Goal: Book appointment/travel/reservation

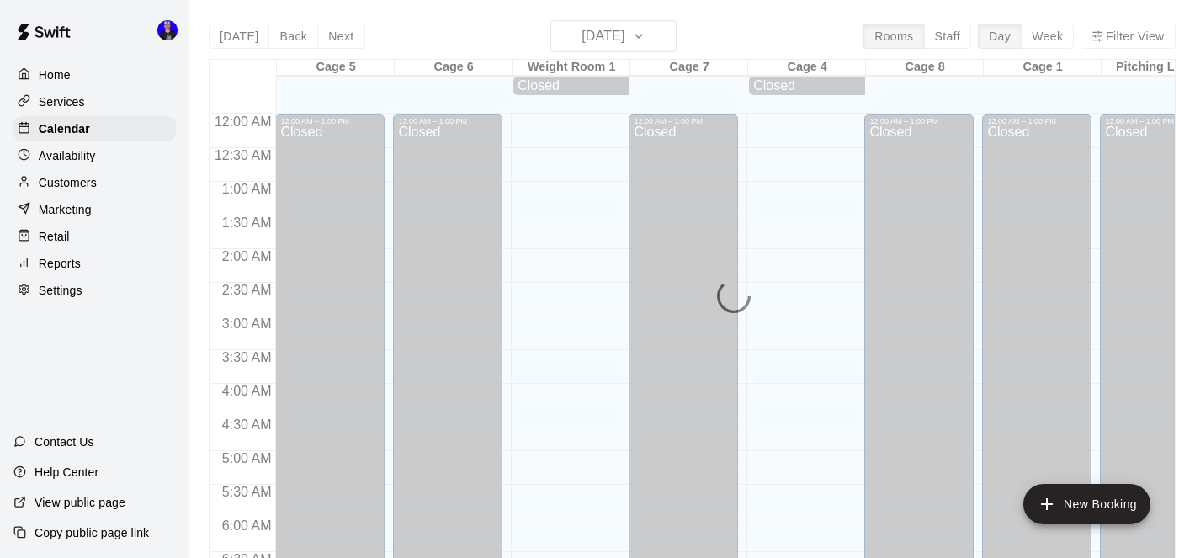
scroll to position [1101, 0]
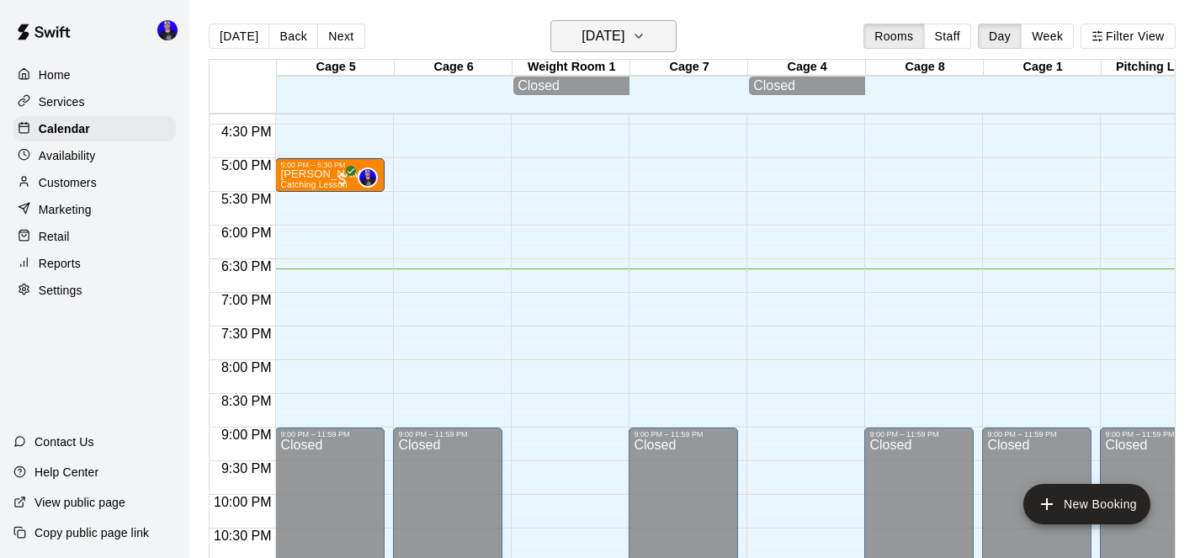
click at [624, 40] on h6 "[DATE]" at bounding box center [603, 36] width 43 height 24
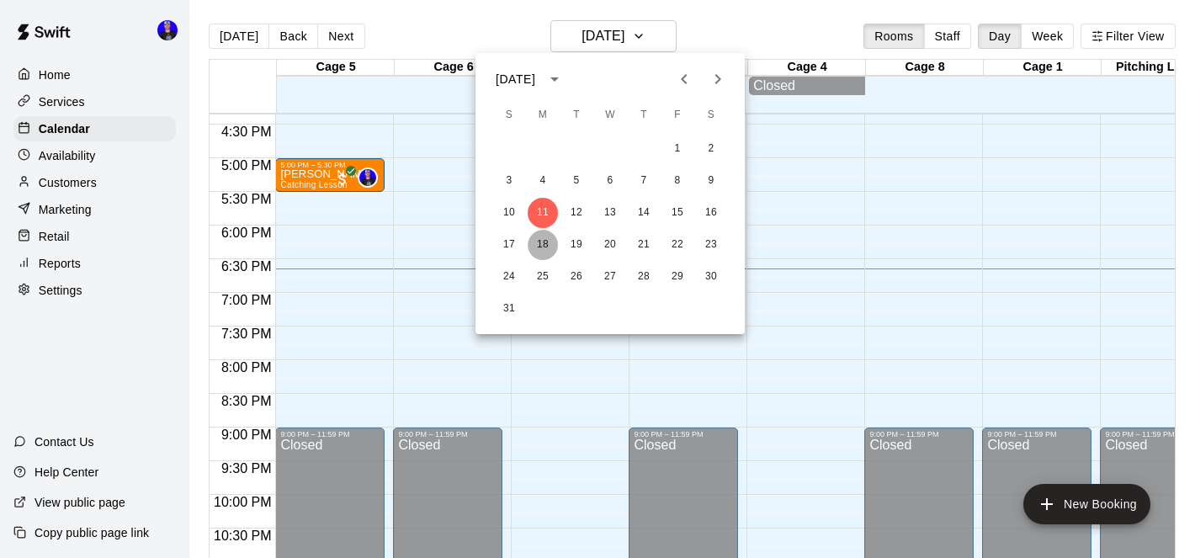
click at [543, 243] on button "18" at bounding box center [543, 245] width 30 height 30
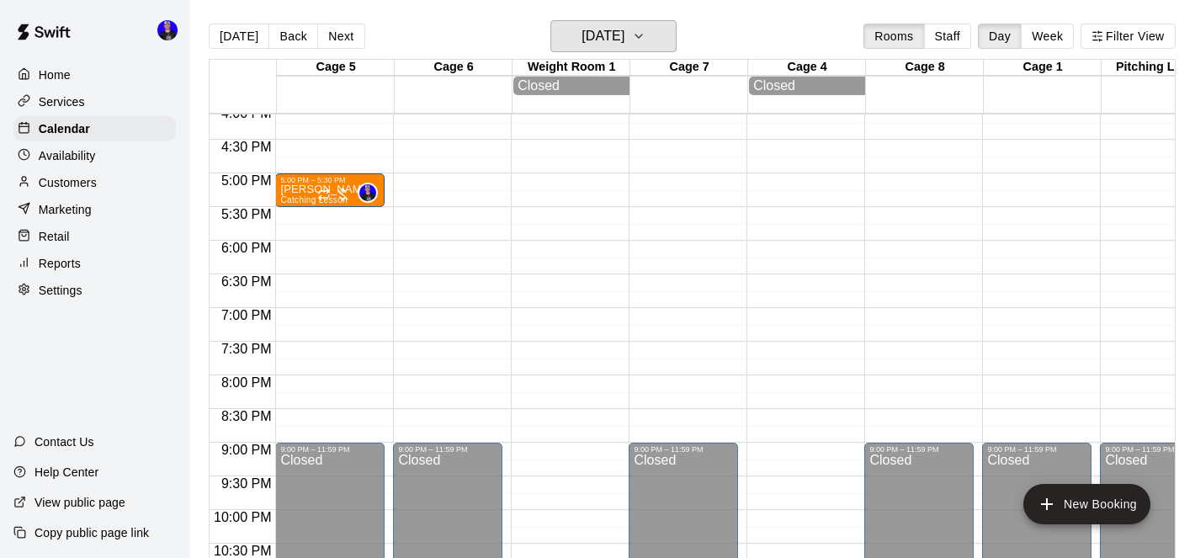
scroll to position [1084, 0]
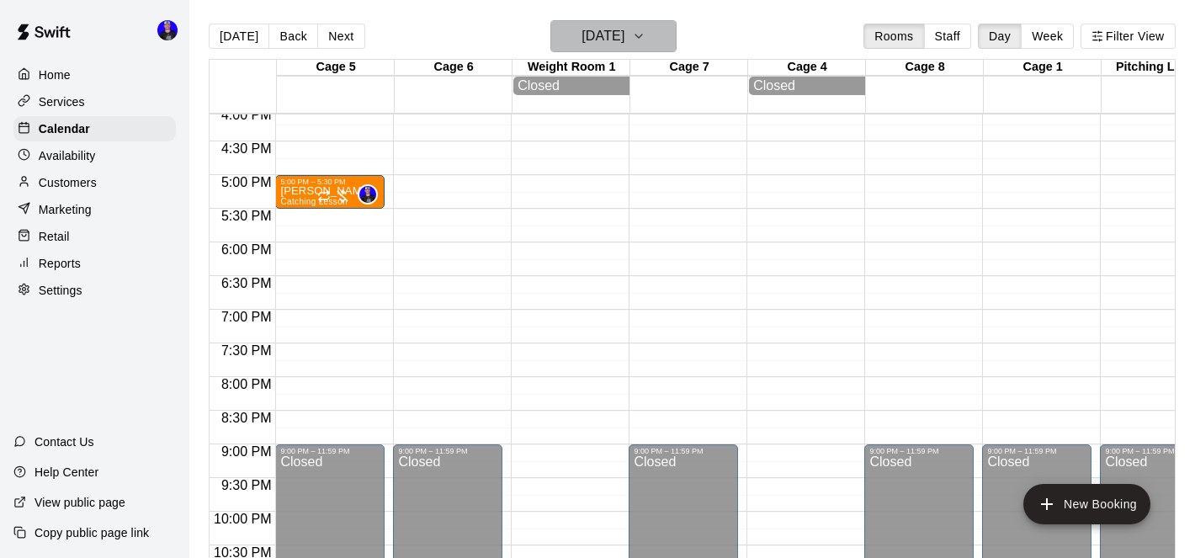
click at [609, 37] on h6 "[DATE]" at bounding box center [603, 36] width 43 height 24
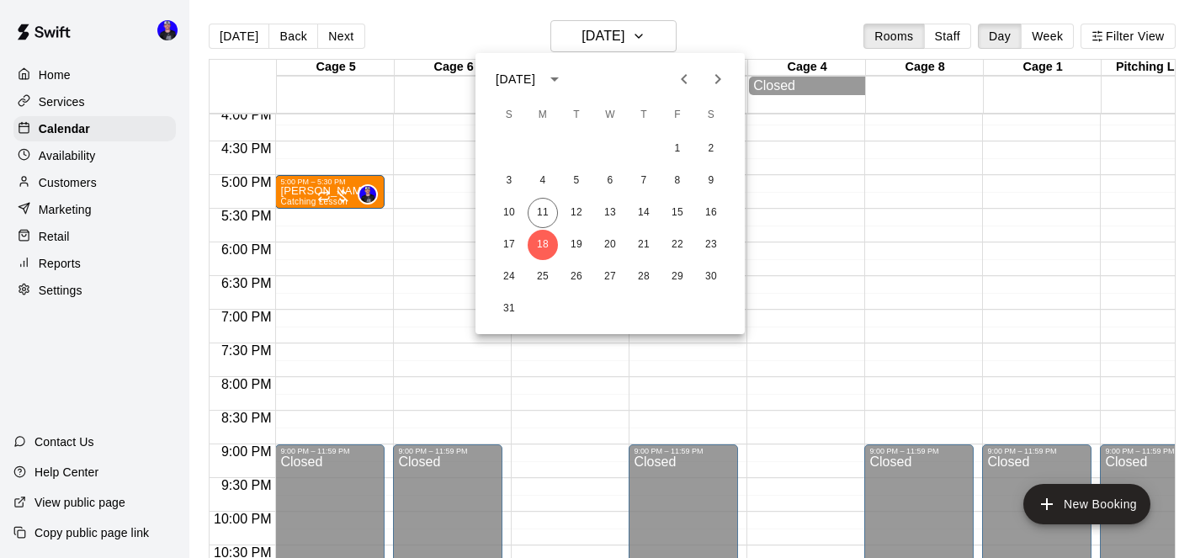
click at [713, 82] on icon "Next month" at bounding box center [718, 79] width 20 height 20
click at [548, 147] on button "1" at bounding box center [543, 149] width 30 height 30
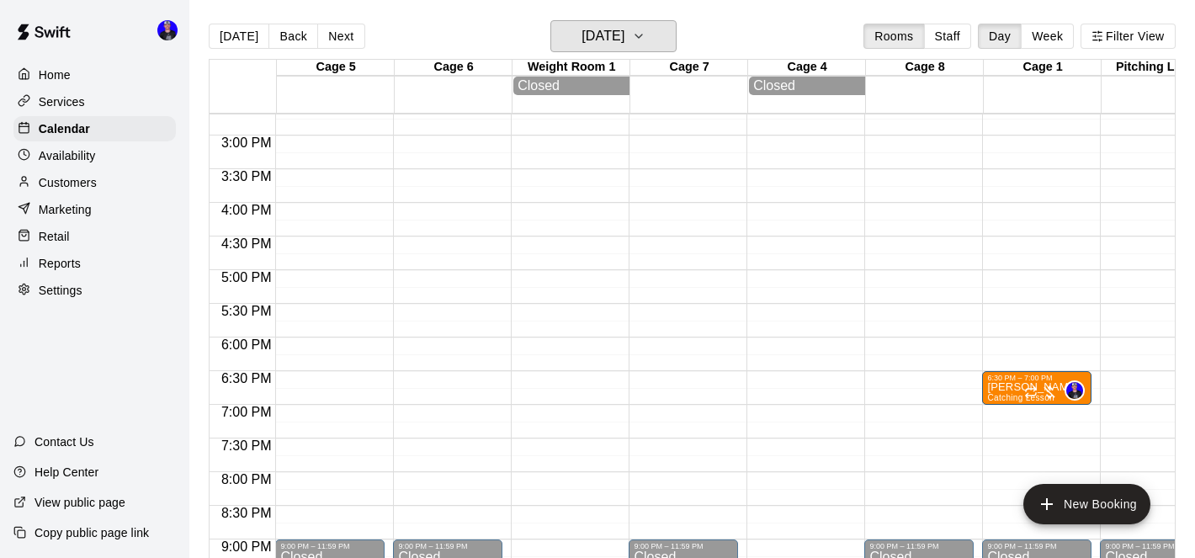
scroll to position [991, 0]
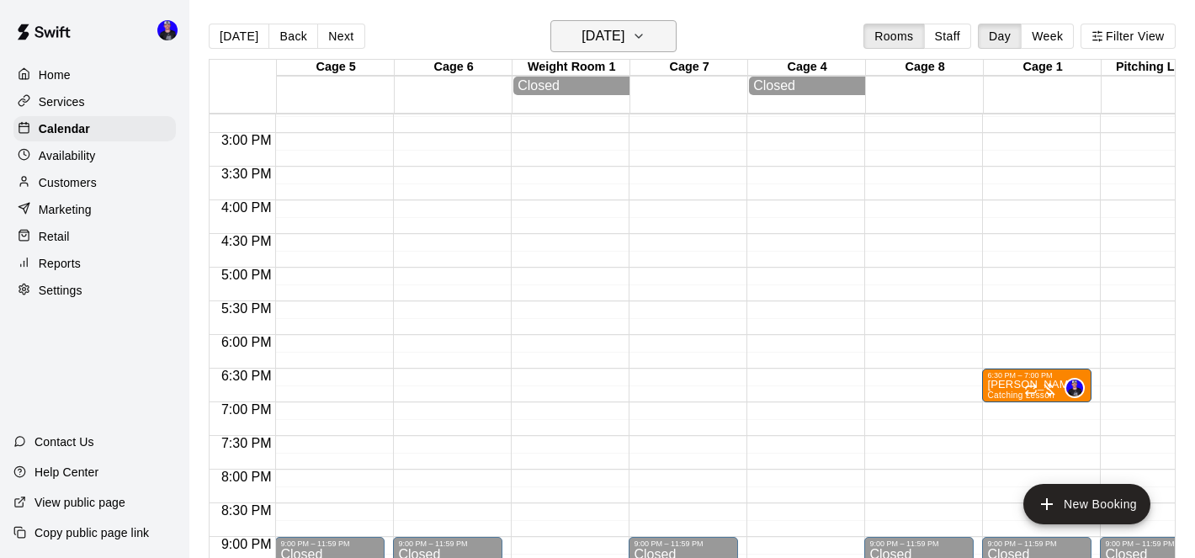
click at [622, 43] on h6 "[DATE]" at bounding box center [603, 36] width 43 height 24
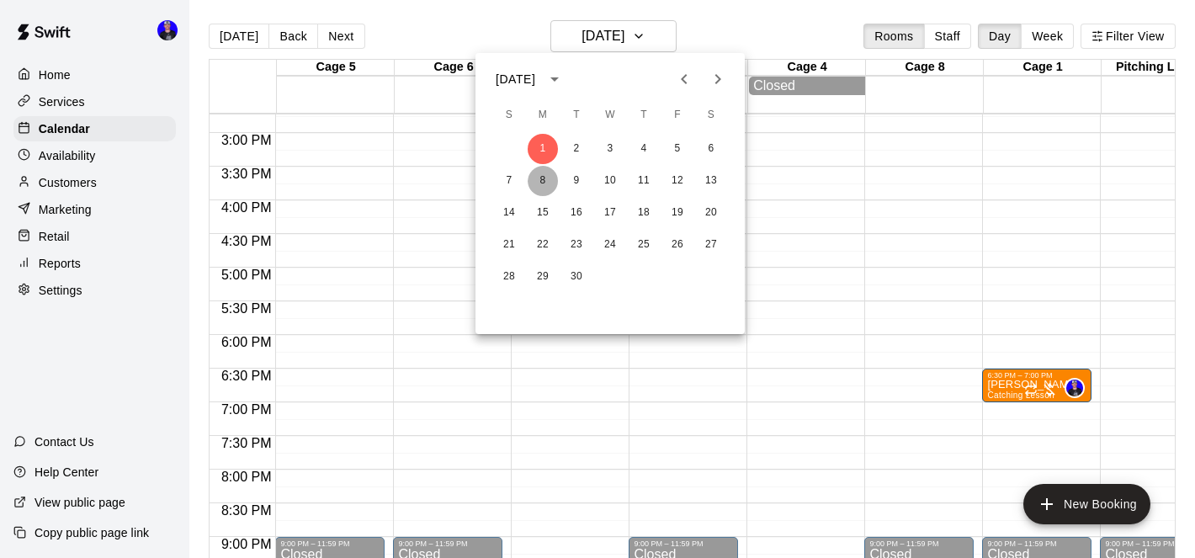
click at [542, 186] on button "8" at bounding box center [543, 181] width 30 height 30
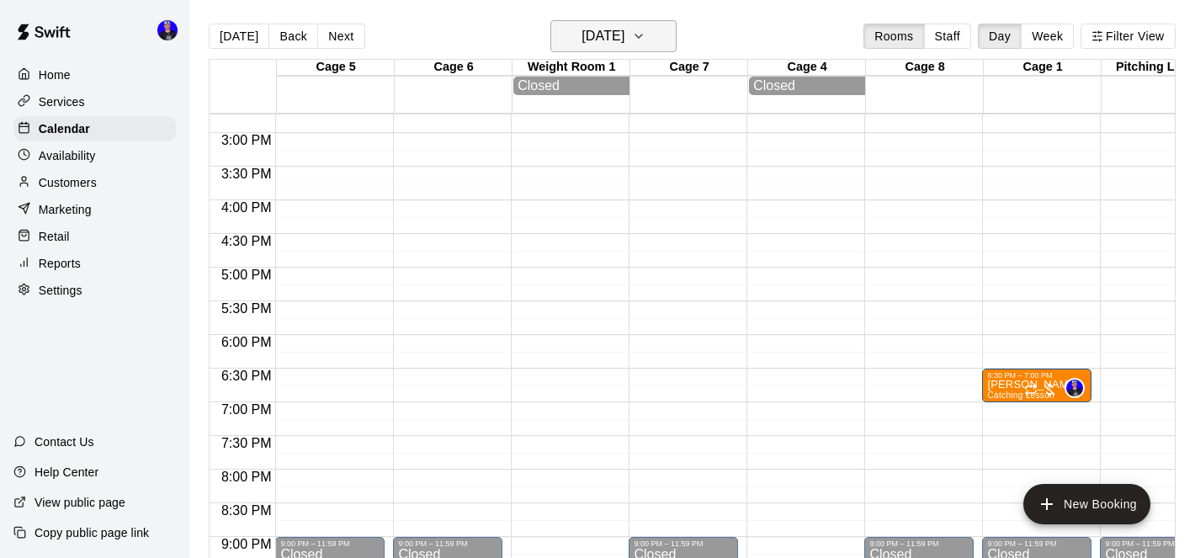
click at [598, 43] on h6 "[DATE]" at bounding box center [603, 36] width 43 height 24
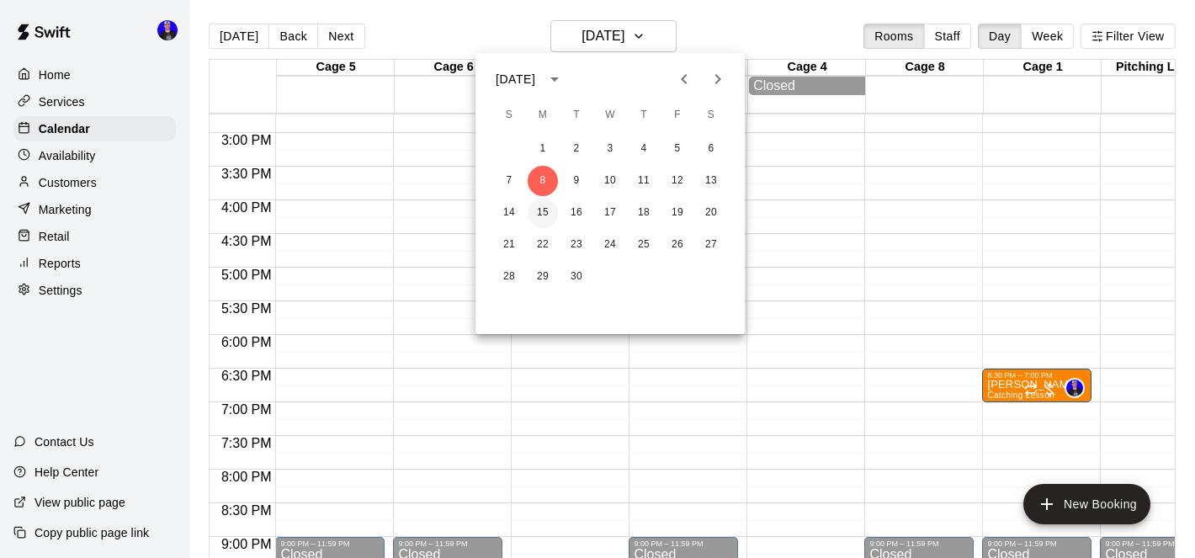
click at [543, 212] on button "15" at bounding box center [543, 213] width 30 height 30
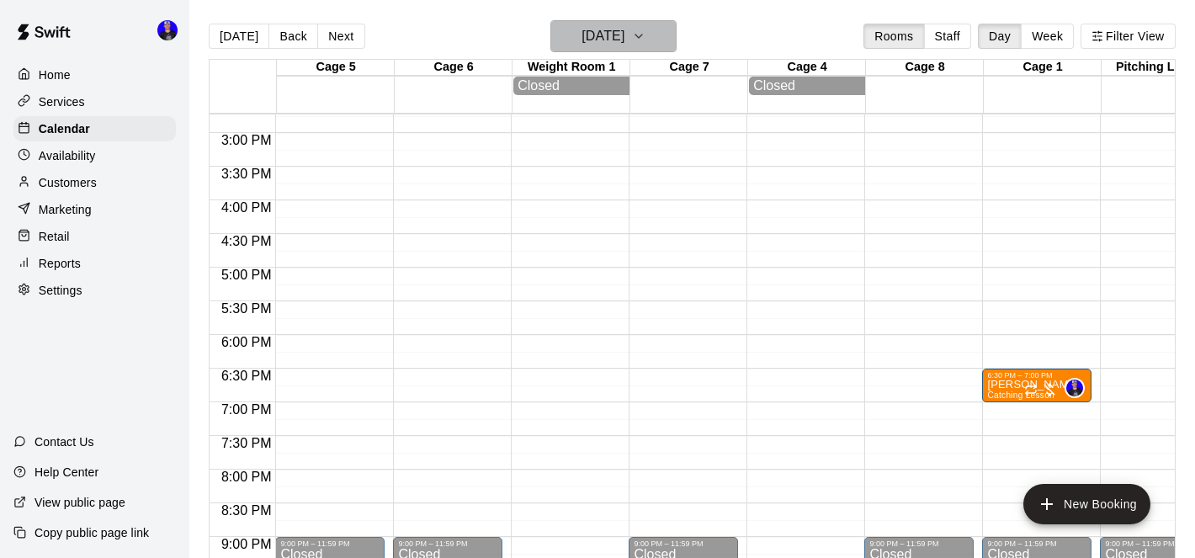
click at [609, 40] on h6 "[DATE]" at bounding box center [603, 36] width 43 height 24
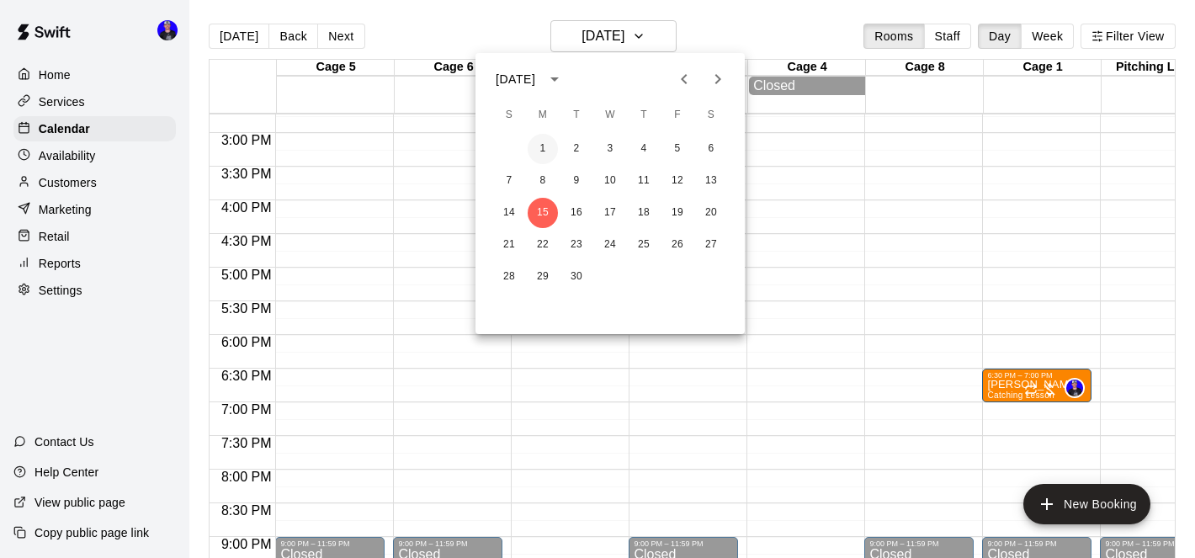
click at [541, 150] on button "1" at bounding box center [543, 149] width 30 height 30
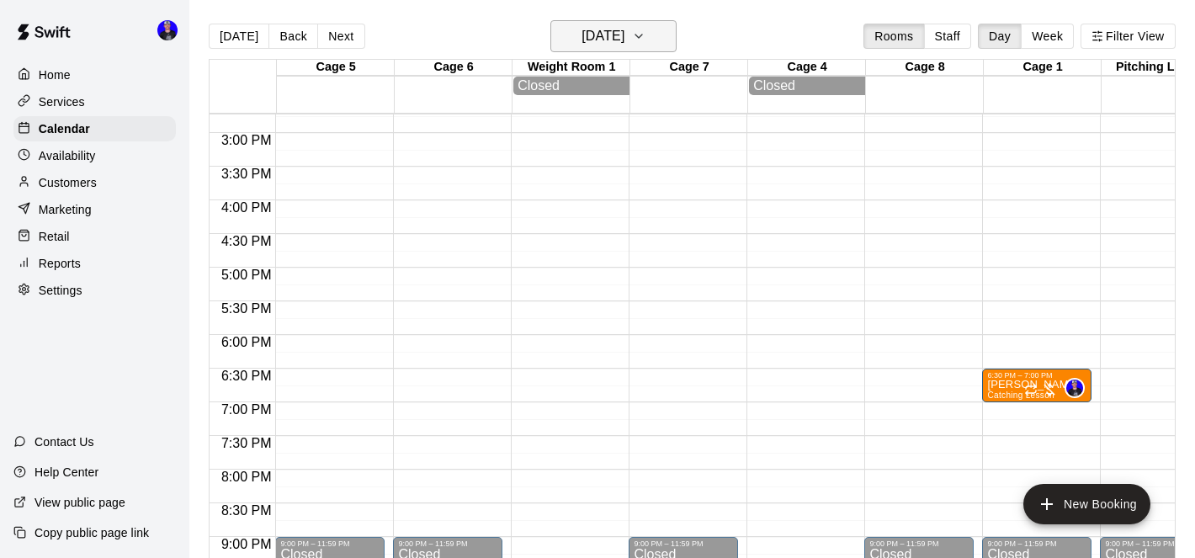
click at [624, 45] on h6 "[DATE]" at bounding box center [603, 36] width 43 height 24
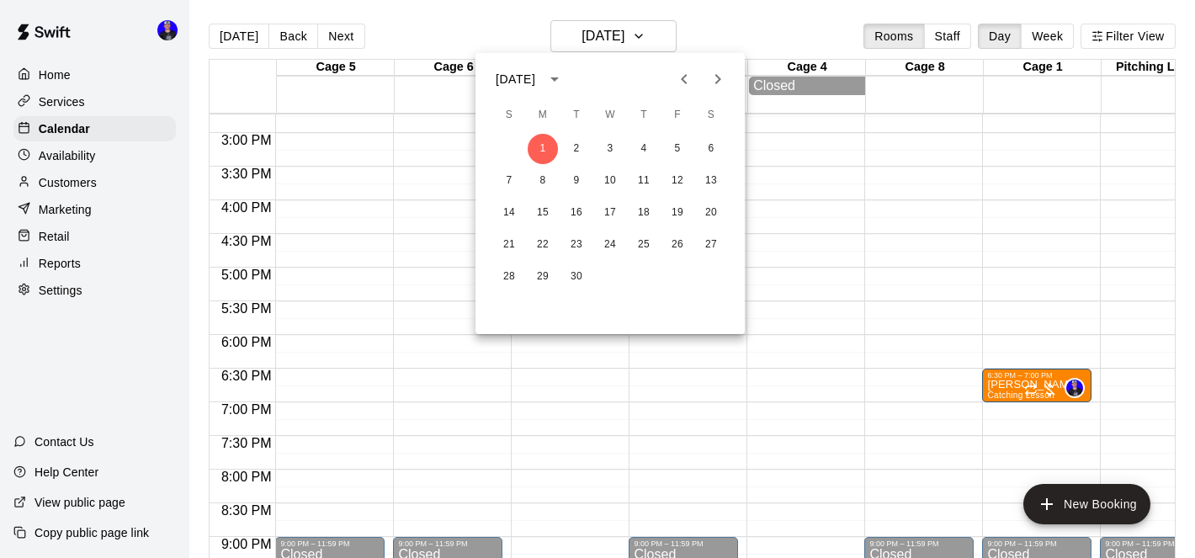
click at [686, 82] on icon "Previous month" at bounding box center [684, 79] width 6 height 10
click at [542, 242] on button "18" at bounding box center [543, 245] width 30 height 30
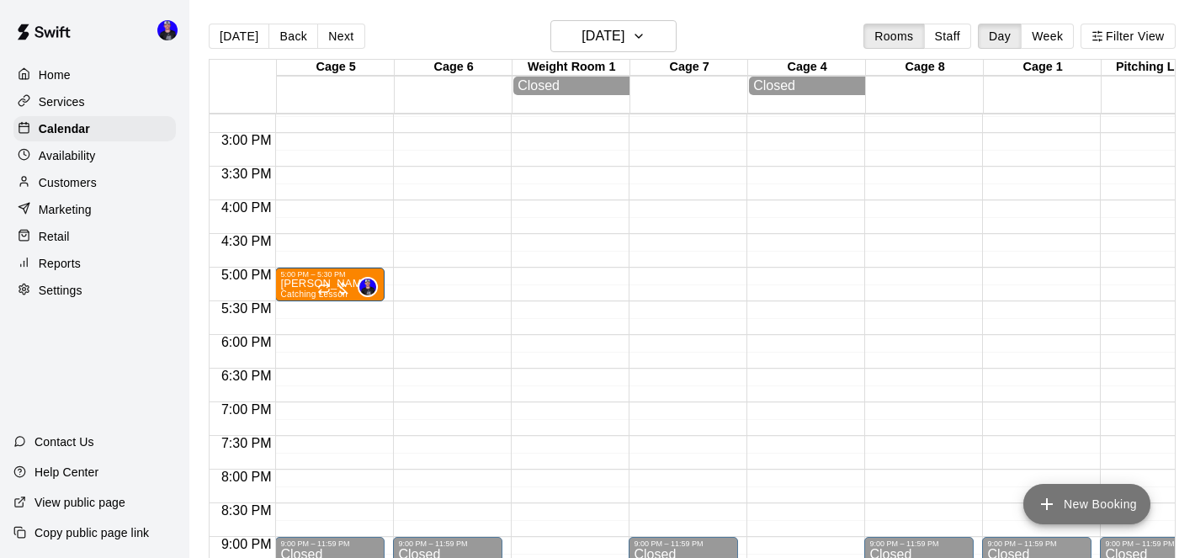
click at [1061, 493] on button "New Booking" at bounding box center [1086, 504] width 127 height 40
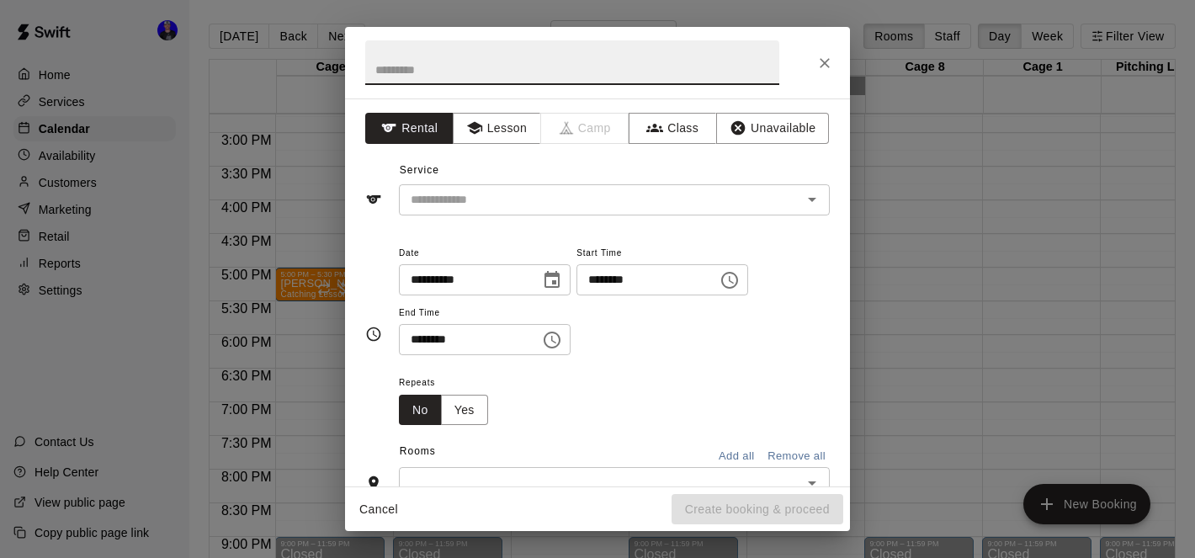
click at [656, 76] on input "text" at bounding box center [572, 62] width 414 height 45
type input "*"
type input "*******"
click at [603, 283] on input "********" at bounding box center [641, 279] width 130 height 31
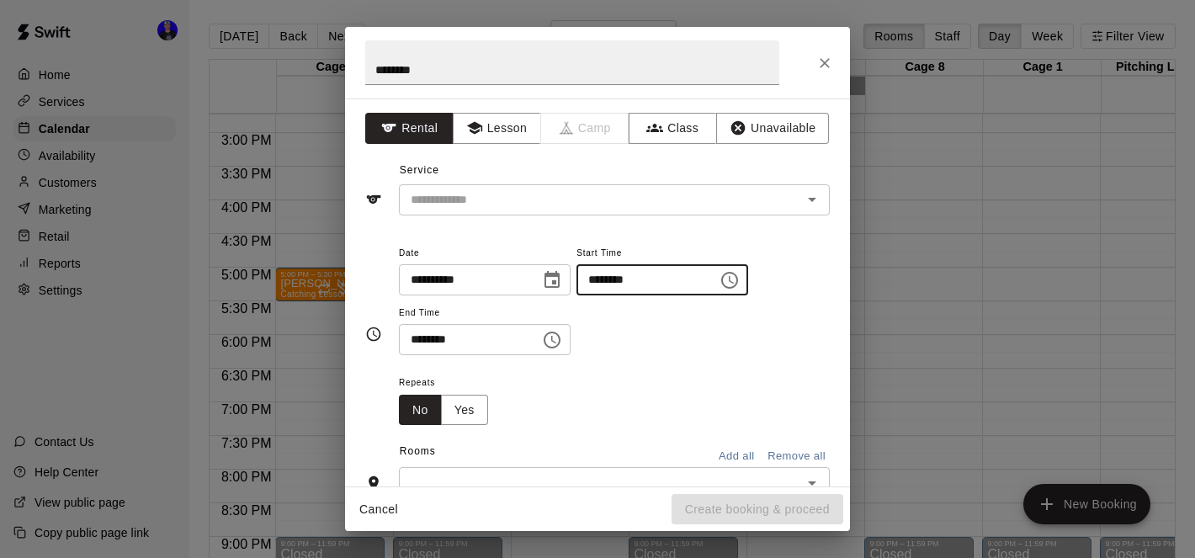
type input "********"
click at [418, 337] on input "********" at bounding box center [464, 339] width 130 height 31
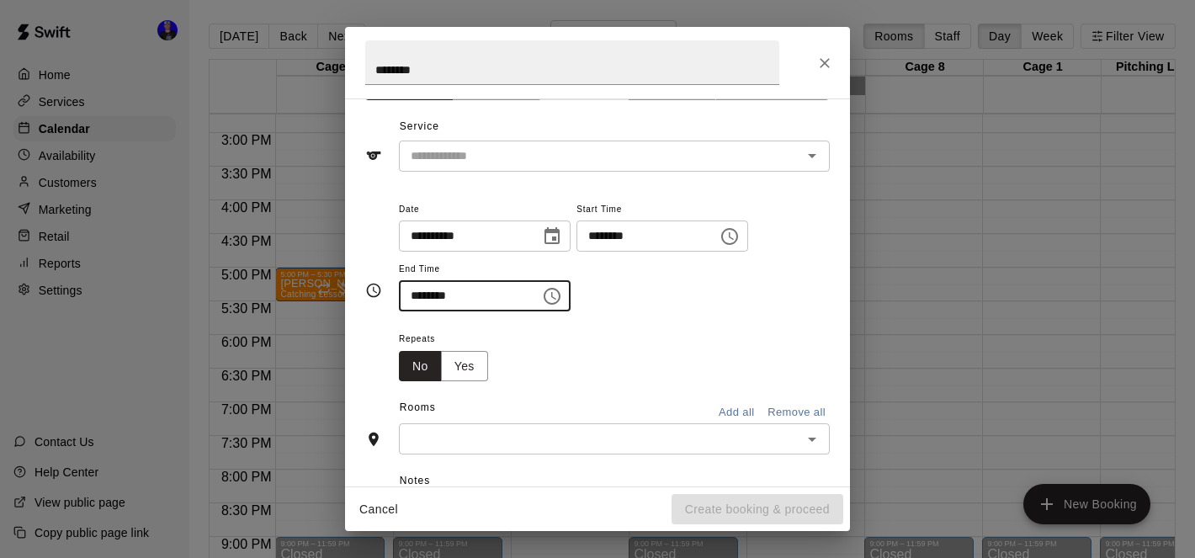
scroll to position [104, 0]
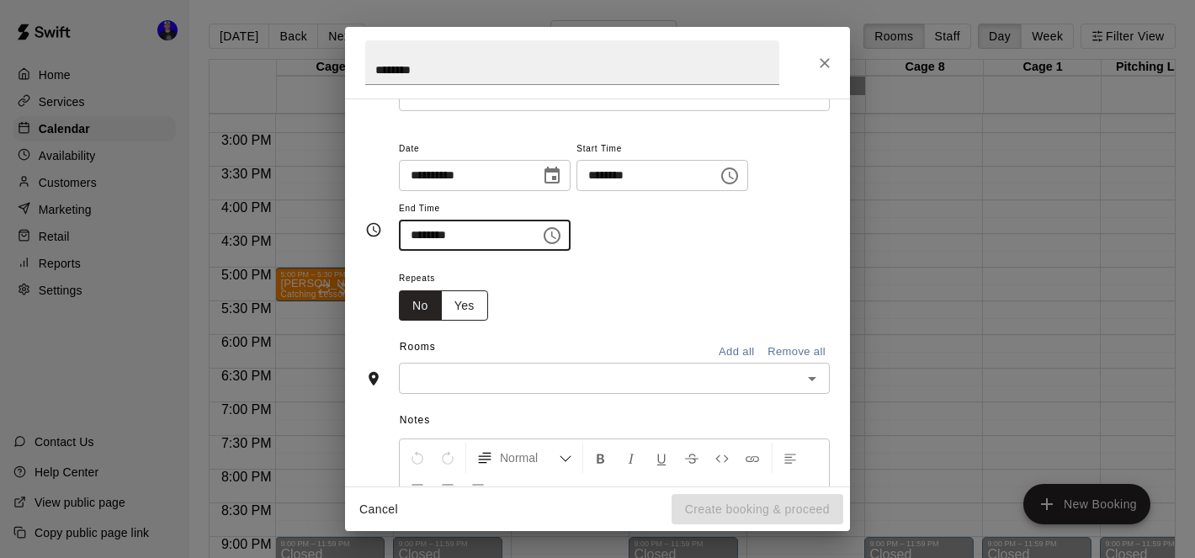
type input "********"
click at [452, 300] on button "Yes" at bounding box center [464, 305] width 47 height 31
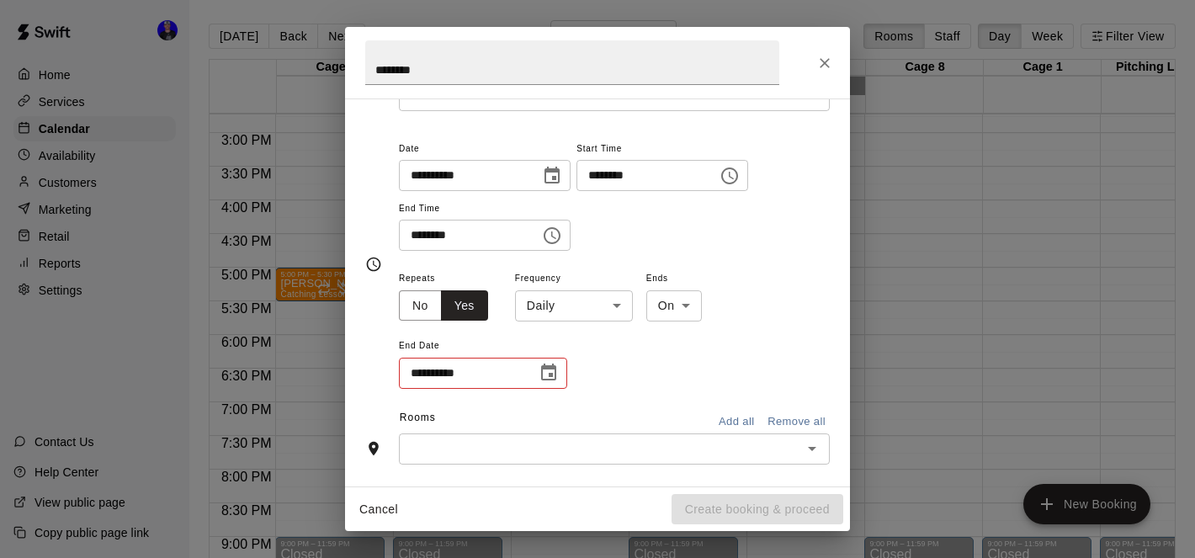
click at [549, 369] on icon "Choose date" at bounding box center [549, 373] width 20 height 20
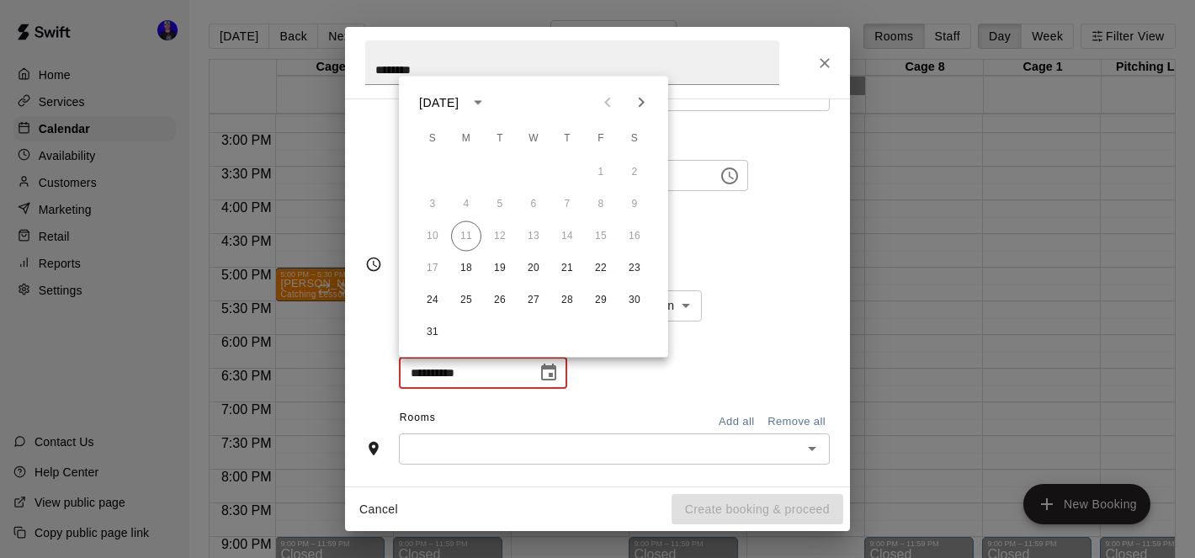
click at [678, 385] on div "**********" at bounding box center [614, 329] width 431 height 123
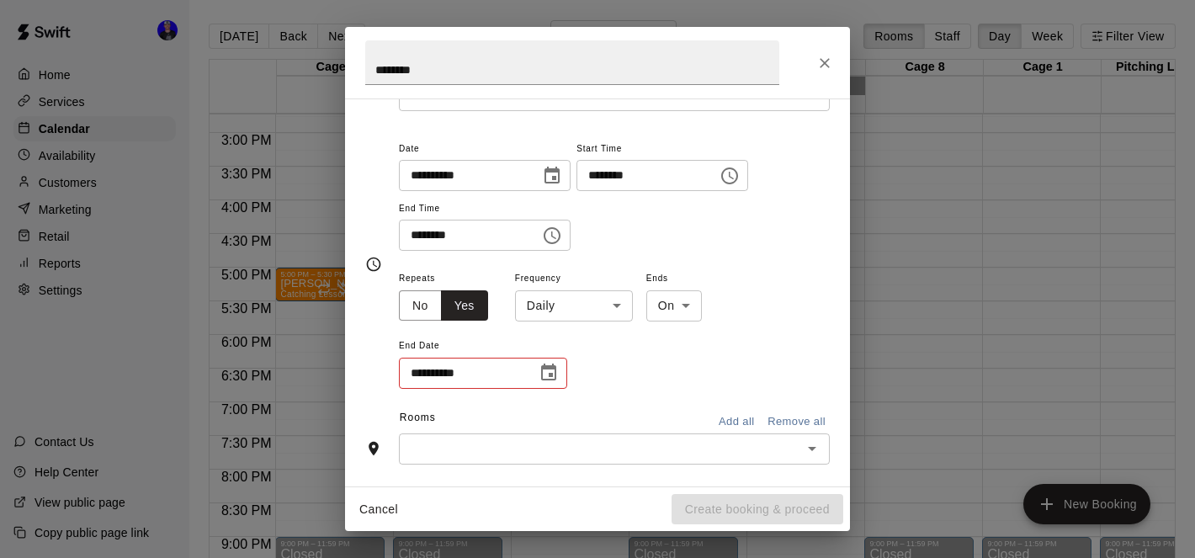
click at [592, 313] on body "Home Services Calendar Availability Customers Marketing Retail Reports Settings…" at bounding box center [597, 292] width 1195 height 585
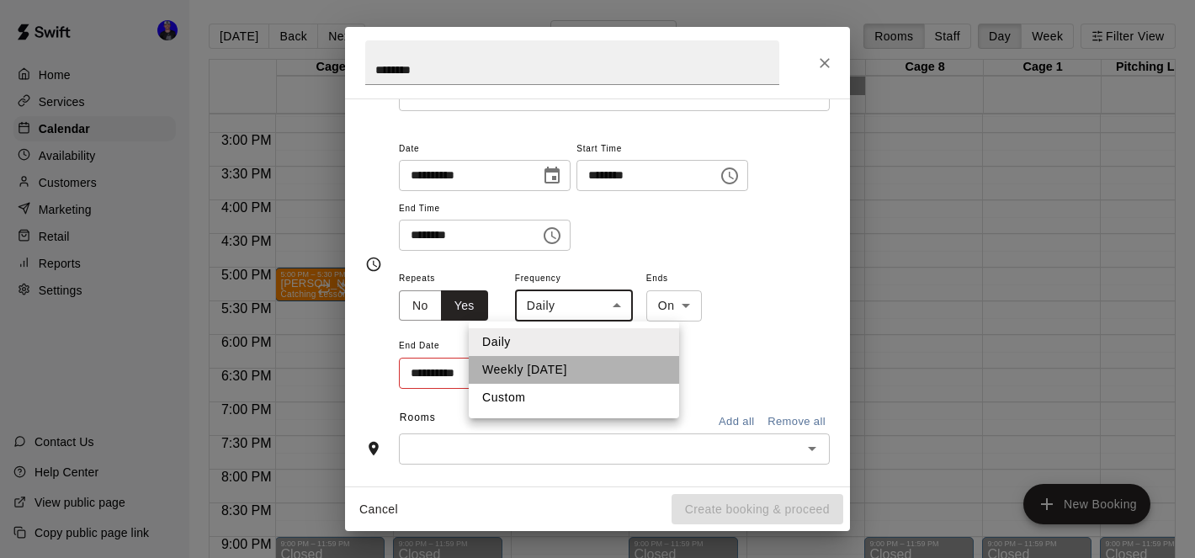
click at [564, 364] on li "Weekly [DATE]" at bounding box center [574, 370] width 210 height 28
type input "******"
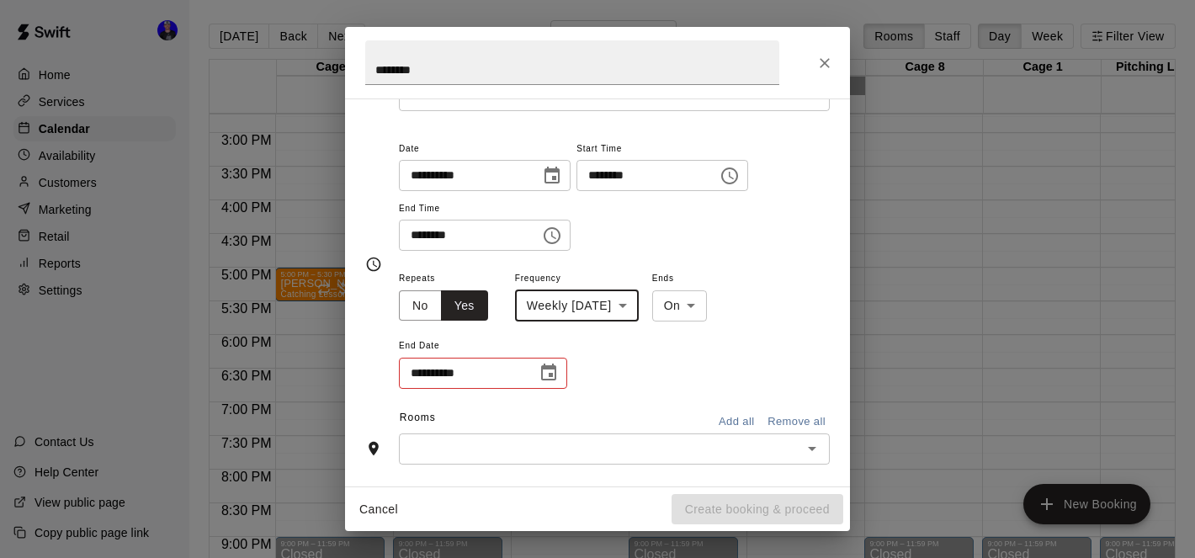
click at [546, 373] on icon "Choose date" at bounding box center [549, 373] width 20 height 20
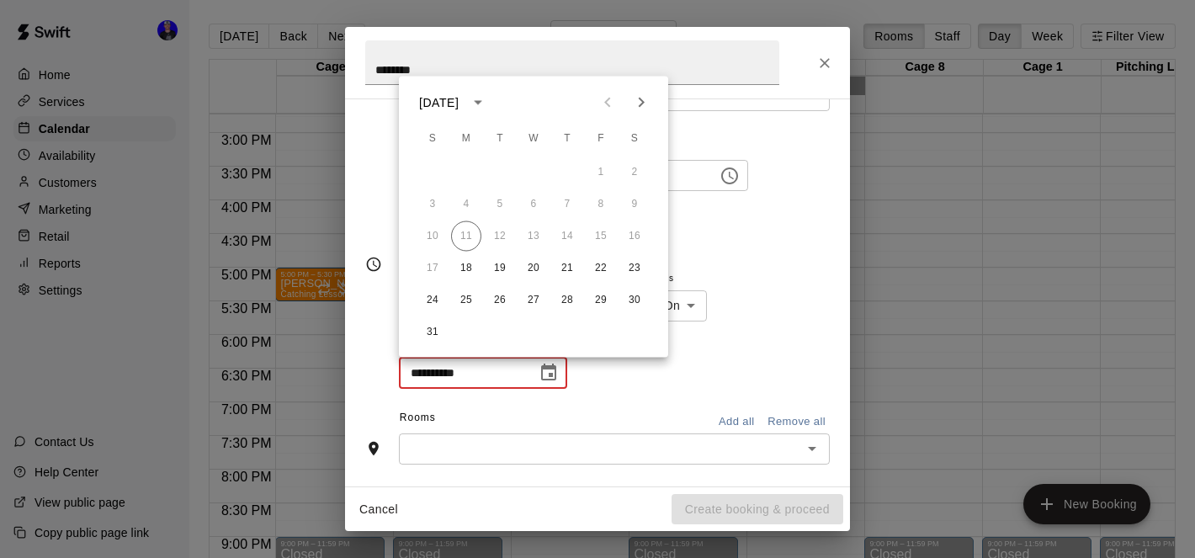
click at [644, 102] on icon "Next month" at bounding box center [641, 103] width 20 height 20
click at [460, 302] on button "29" at bounding box center [466, 300] width 30 height 30
type input "**********"
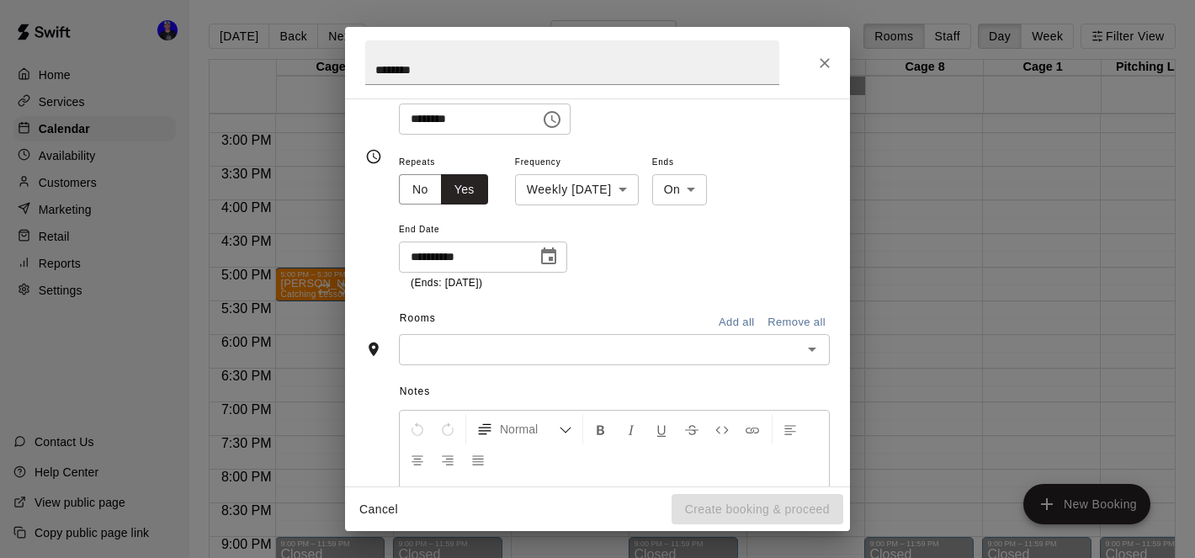
scroll to position [252, 0]
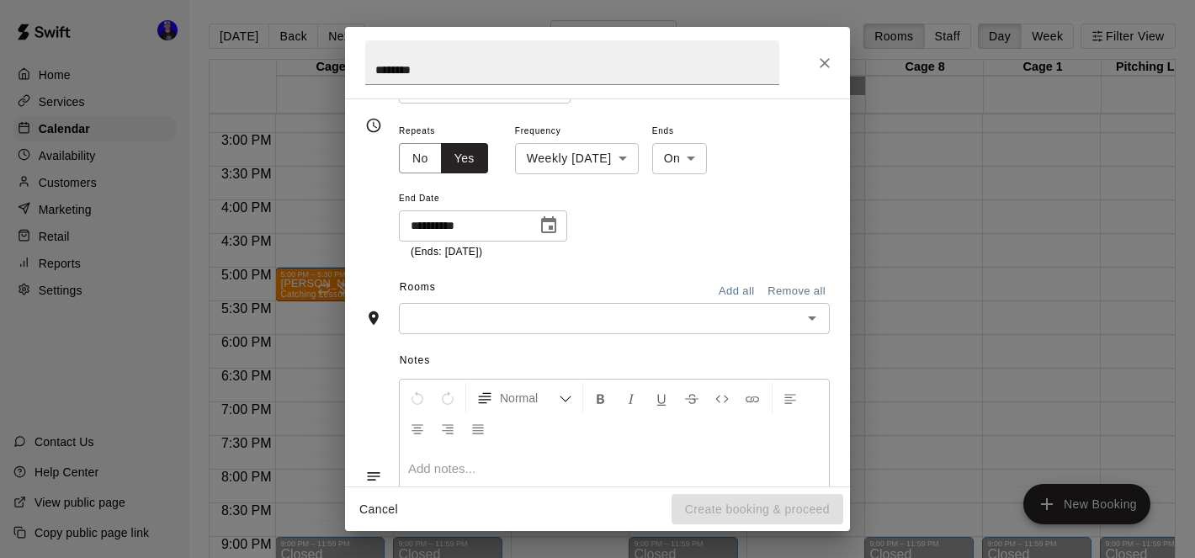
click at [799, 315] on div "​" at bounding box center [614, 318] width 431 height 31
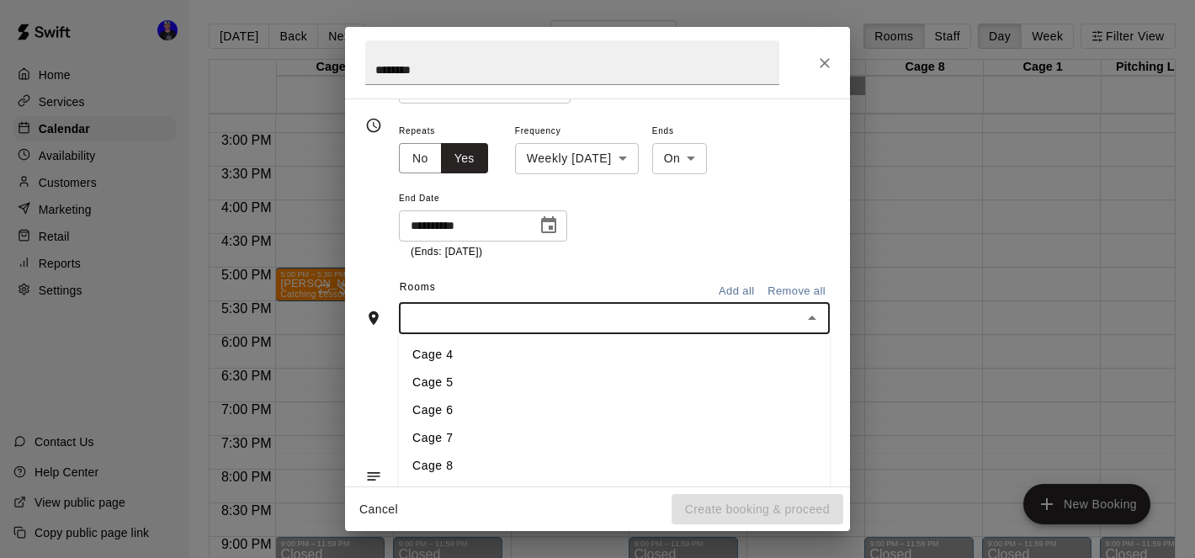
scroll to position [40, 0]
click at [517, 476] on li "Cage 1" at bounding box center [614, 482] width 431 height 28
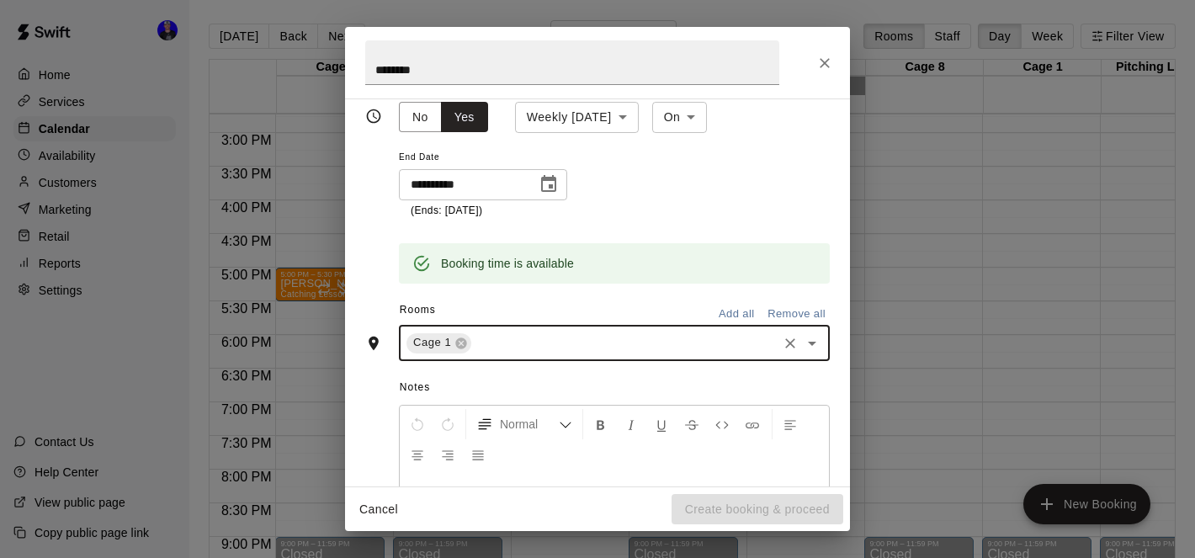
scroll to position [0, 0]
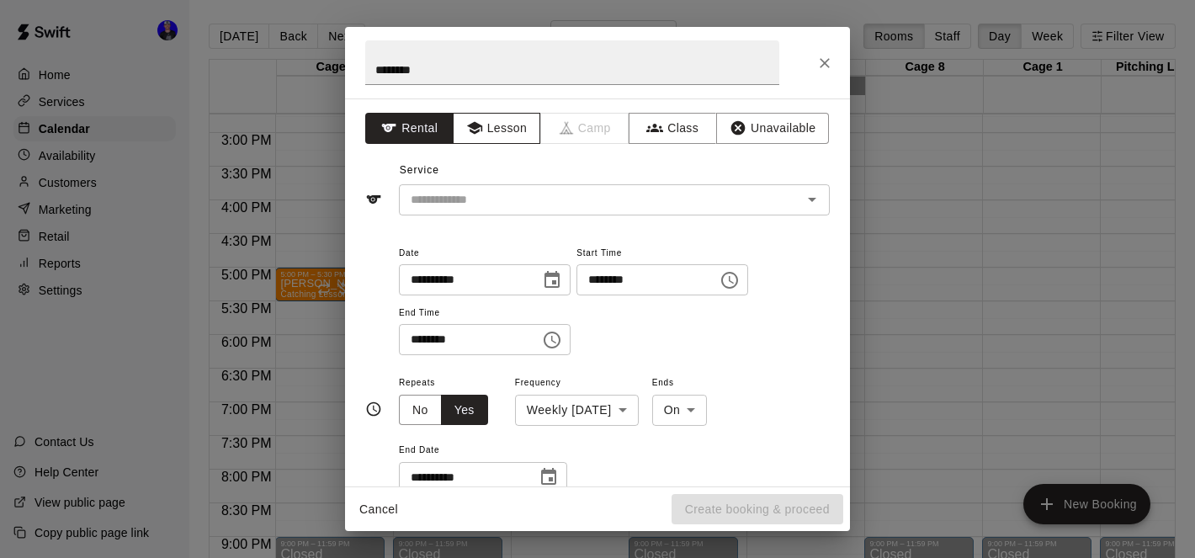
click at [502, 132] on button "Lesson" at bounding box center [497, 128] width 88 height 31
click at [524, 207] on input "text" at bounding box center [589, 199] width 371 height 21
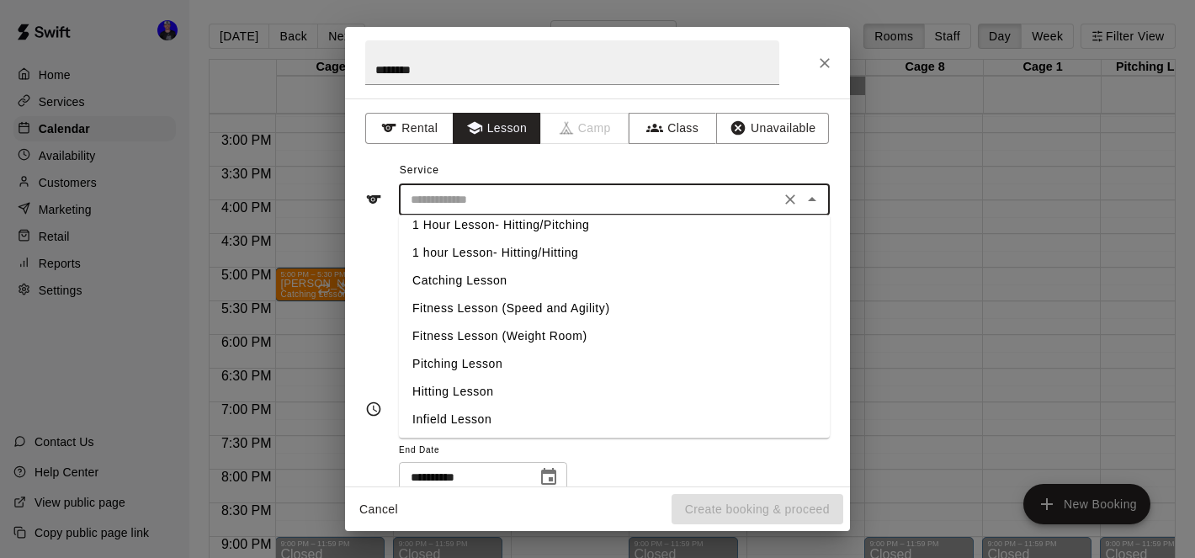
scroll to position [68, 0]
click at [507, 384] on li "Hitting Lesson" at bounding box center [614, 390] width 431 height 28
type input "**********"
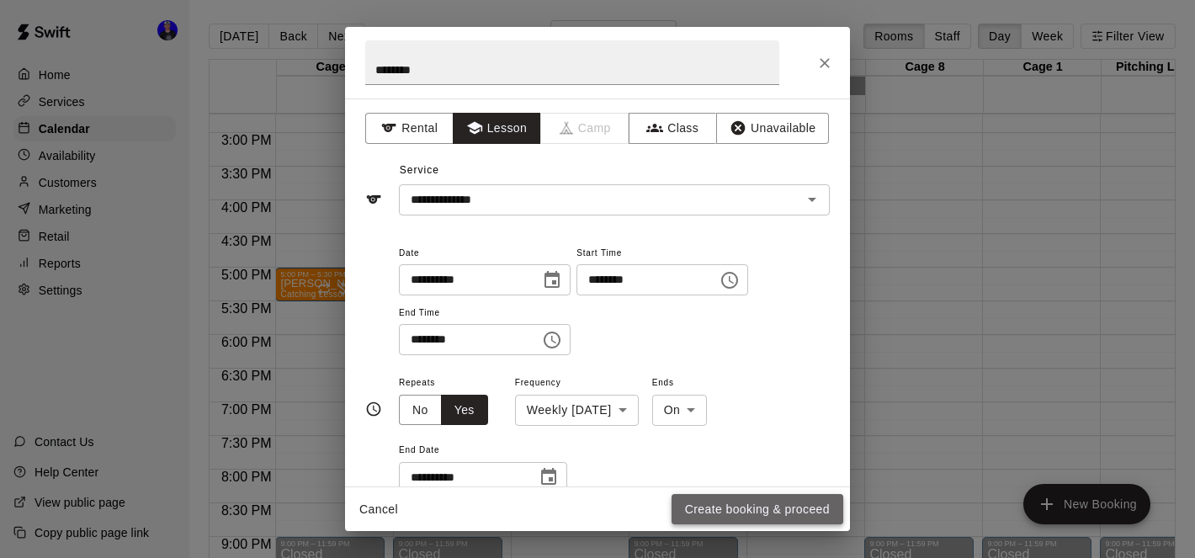
click at [761, 503] on button "Create booking & proceed" at bounding box center [758, 509] width 172 height 31
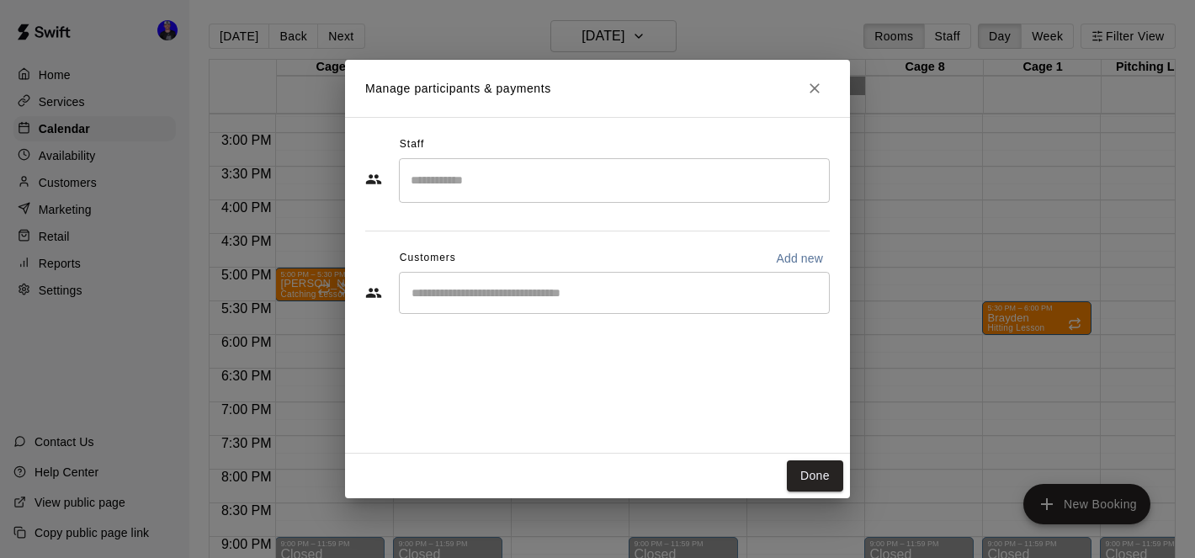
click at [585, 183] on input "Search staff" at bounding box center [614, 180] width 416 height 29
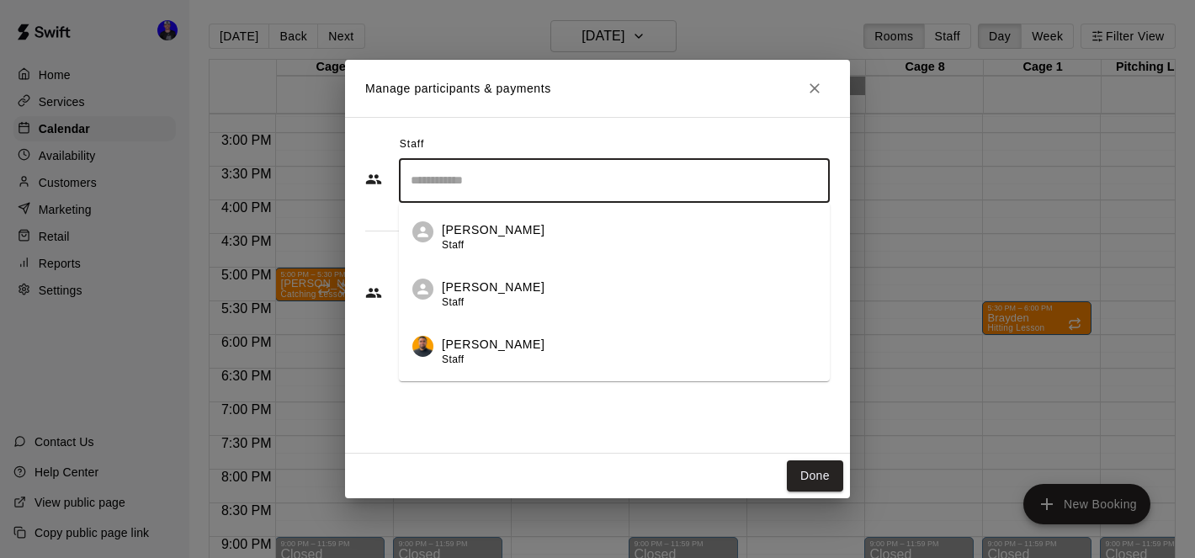
click at [688, 105] on h2 "Manage participants & payments" at bounding box center [597, 88] width 505 height 57
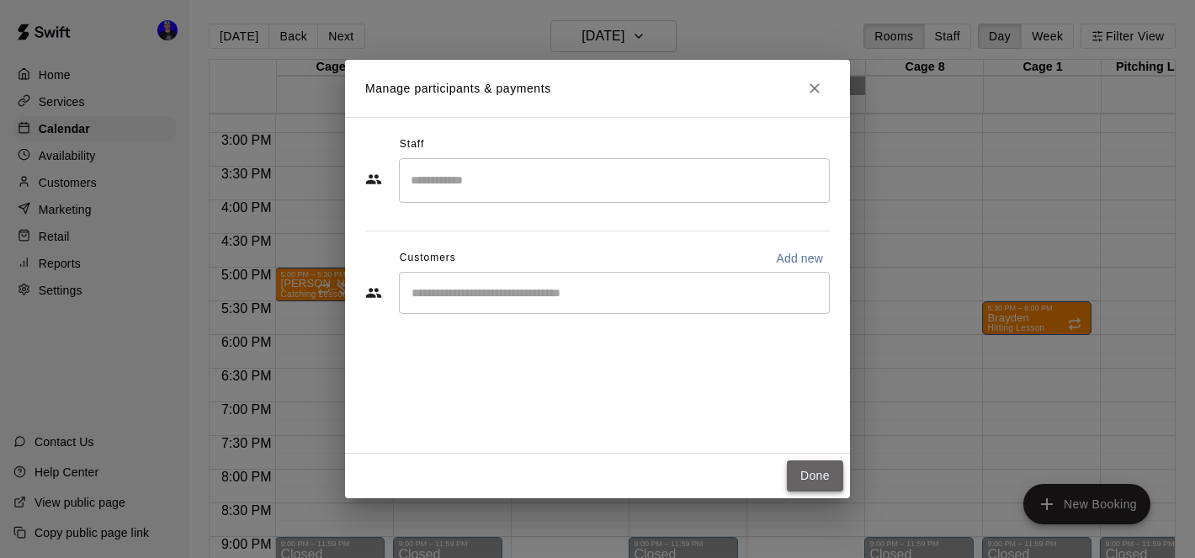
click at [817, 471] on button "Done" at bounding box center [815, 475] width 56 height 31
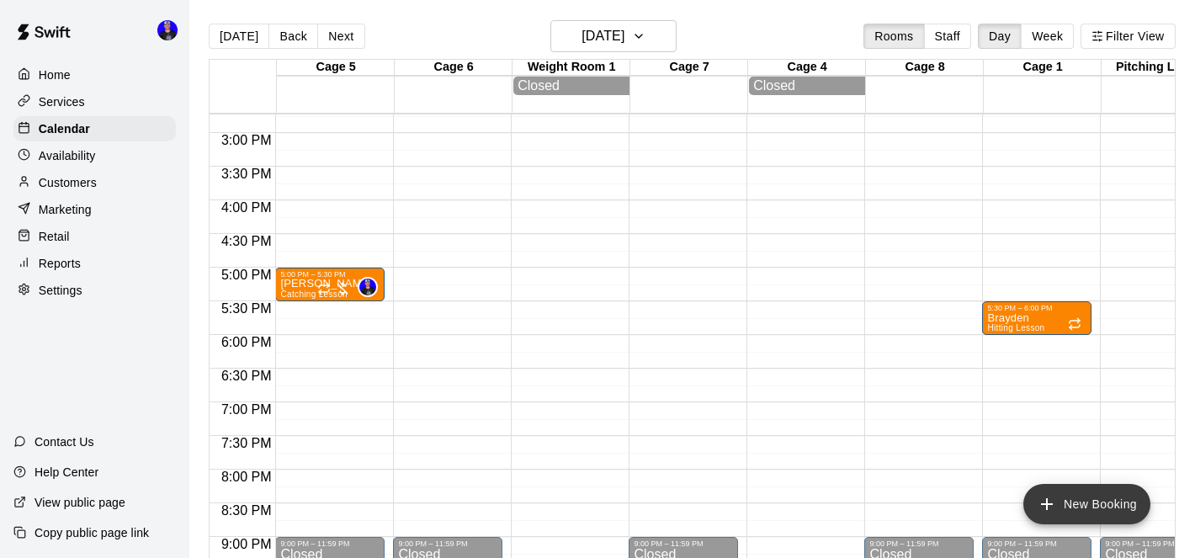
click at [1079, 504] on button "New Booking" at bounding box center [1086, 504] width 127 height 40
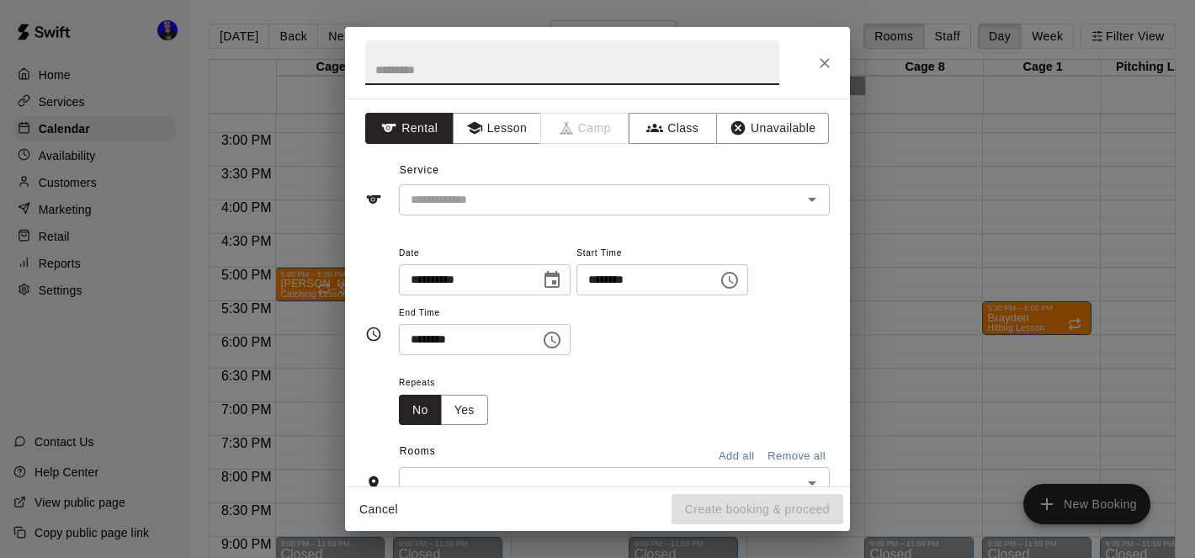
click at [496, 66] on input "text" at bounding box center [572, 62] width 414 height 45
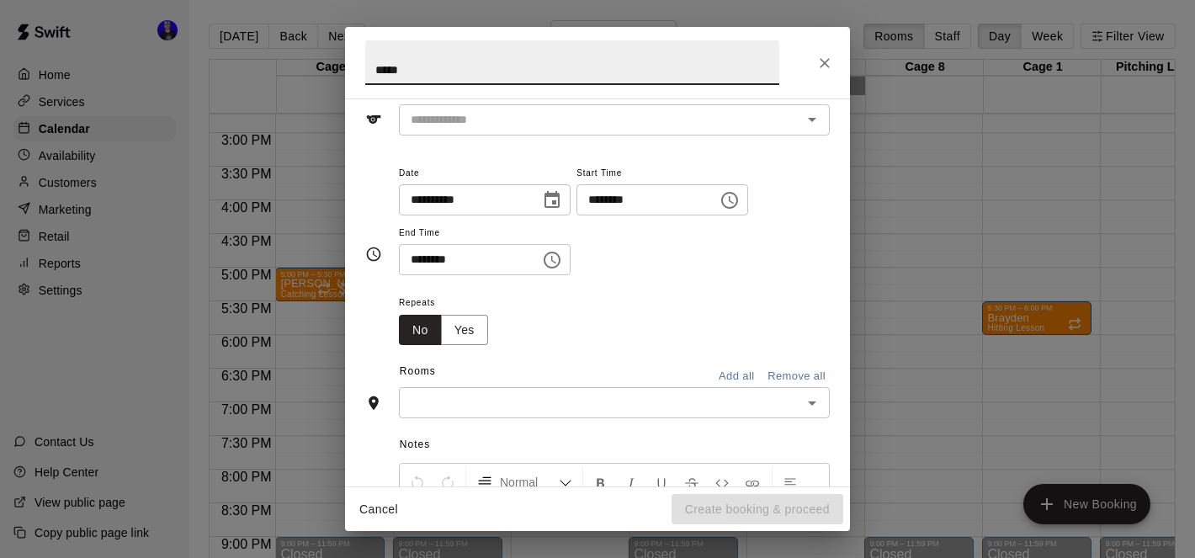
scroll to position [45, 0]
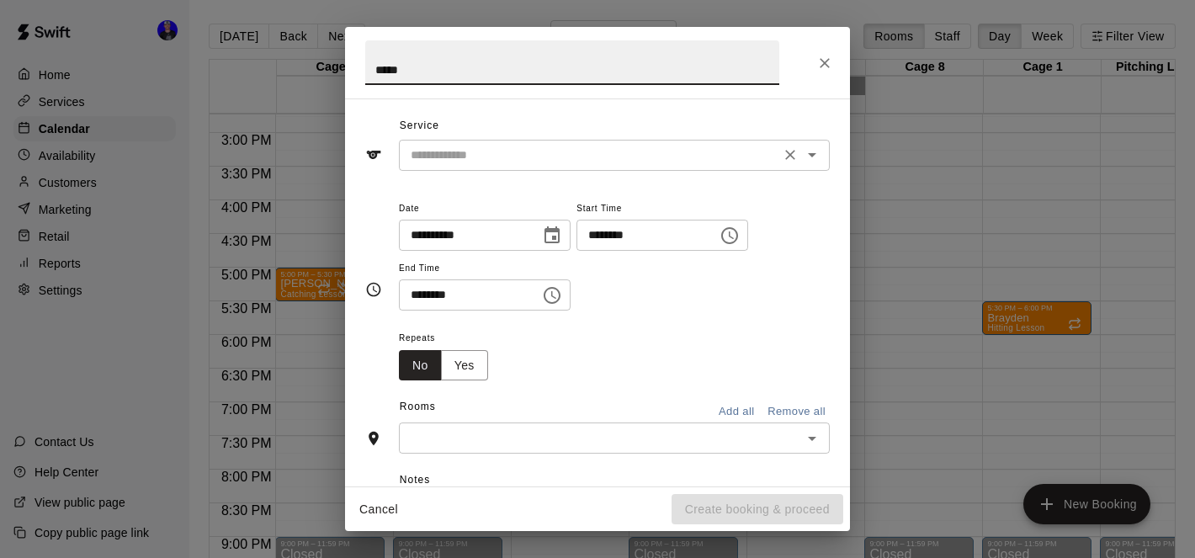
type input "*****"
click at [557, 159] on input "text" at bounding box center [589, 155] width 371 height 21
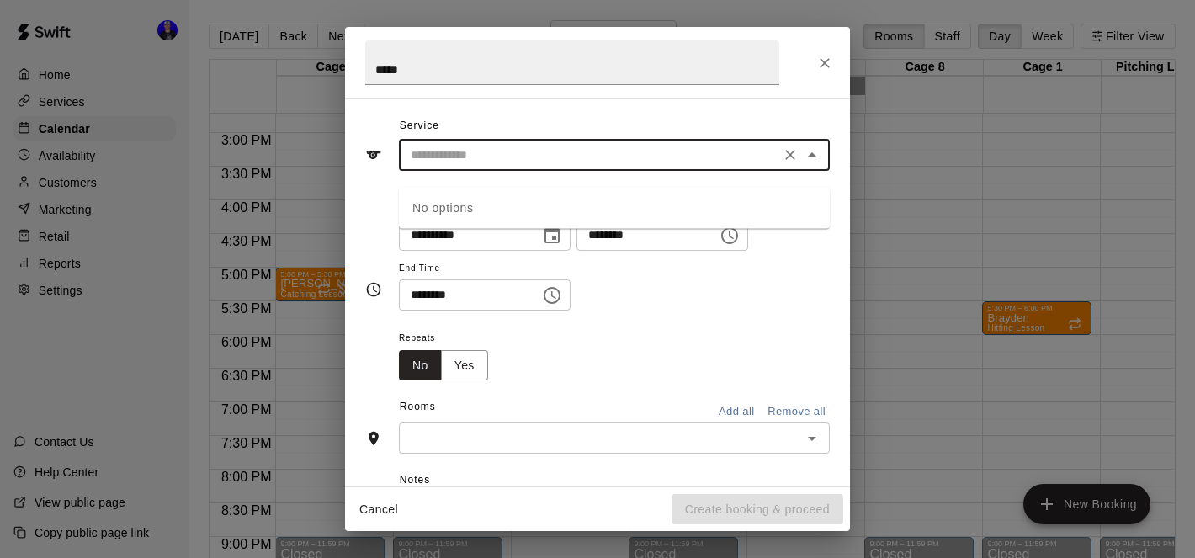
scroll to position [0, 0]
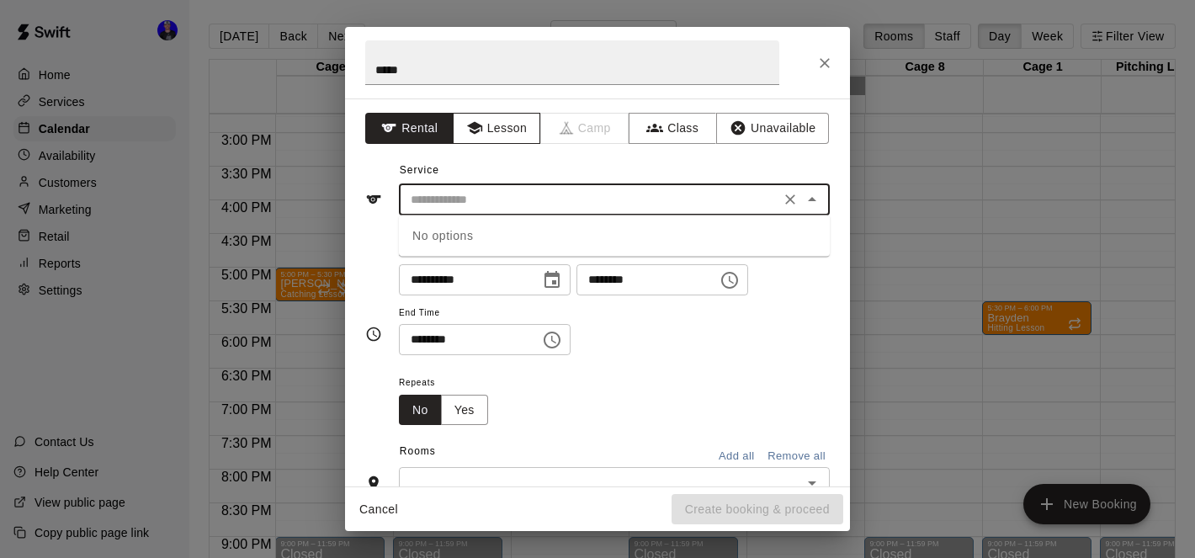
click at [521, 127] on button "Lesson" at bounding box center [497, 128] width 88 height 31
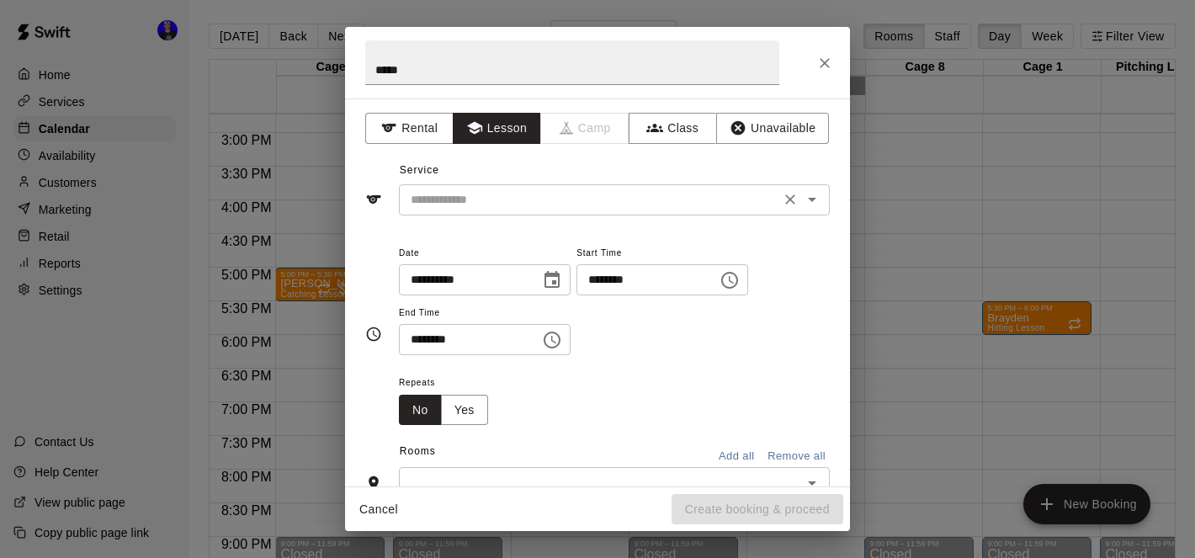
click at [614, 213] on div "​" at bounding box center [614, 199] width 431 height 31
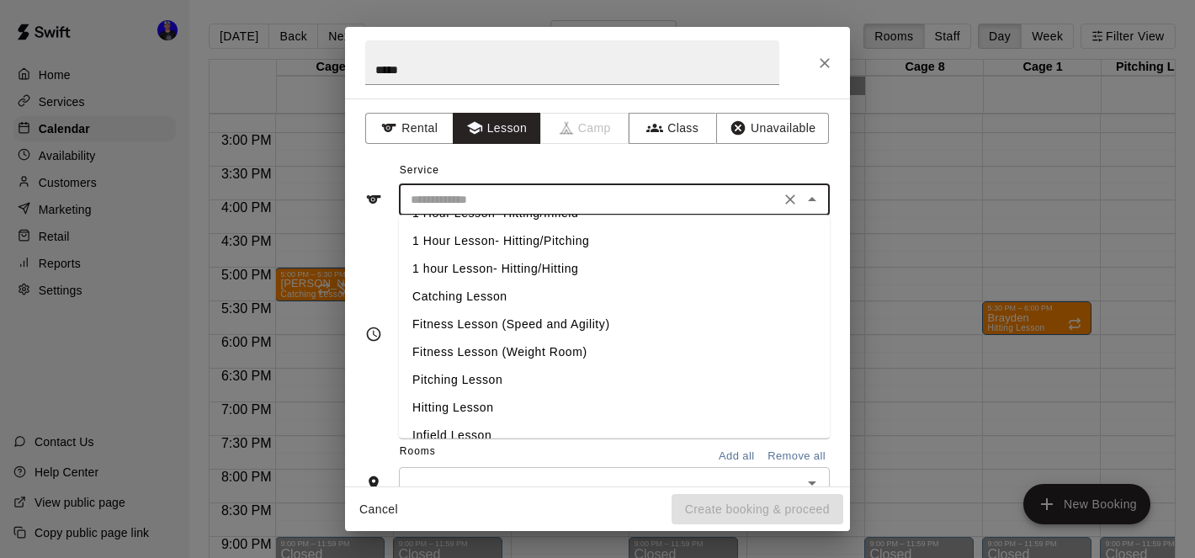
scroll to position [65, 0]
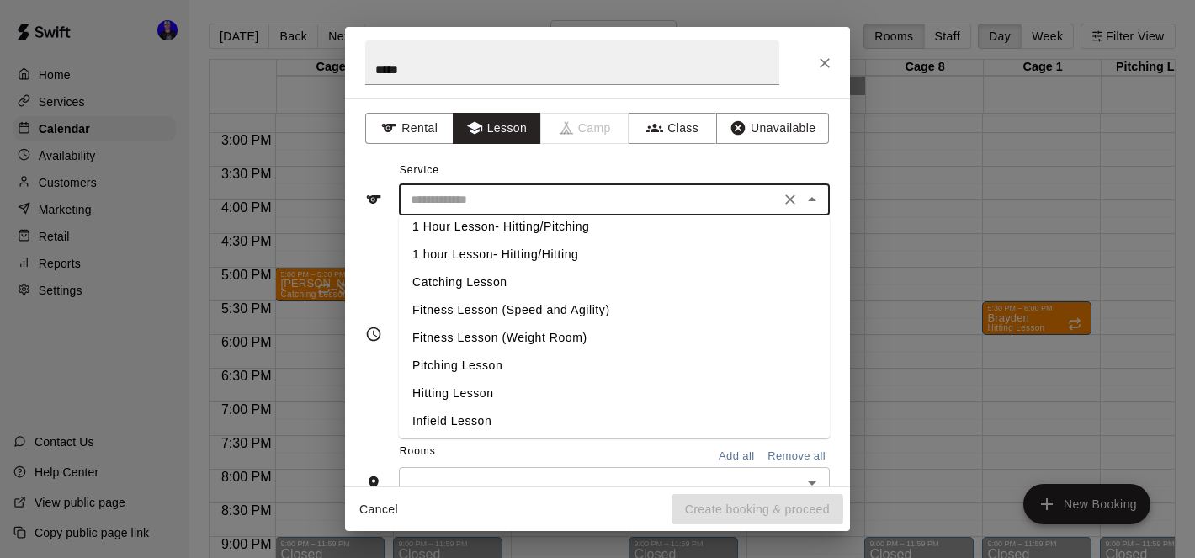
click at [491, 386] on li "Hitting Lesson" at bounding box center [614, 394] width 431 height 28
type input "**********"
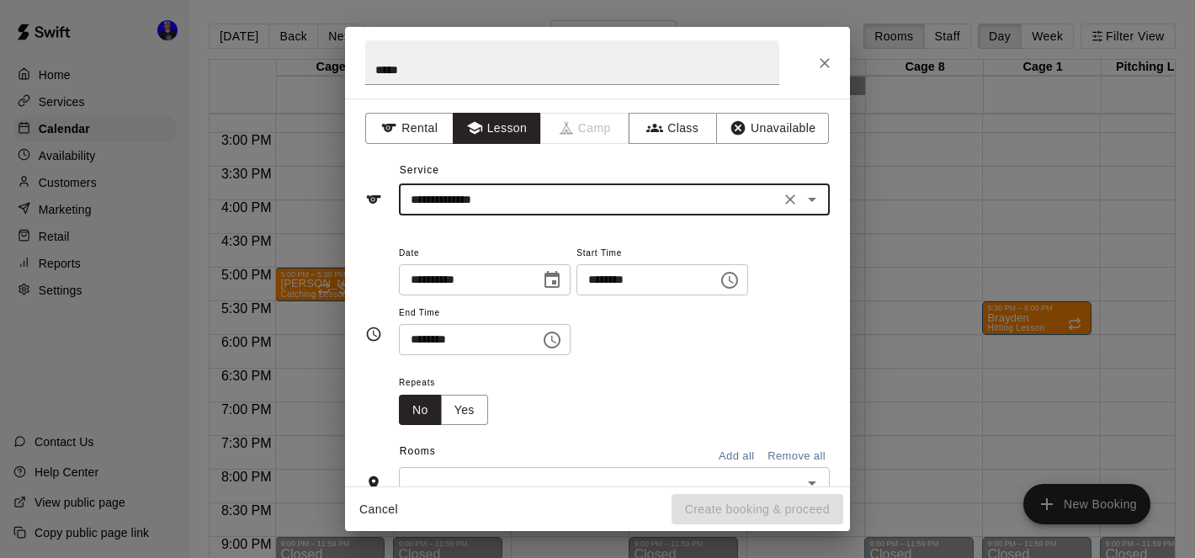
click at [385, 235] on div "**********" at bounding box center [597, 334] width 465 height 210
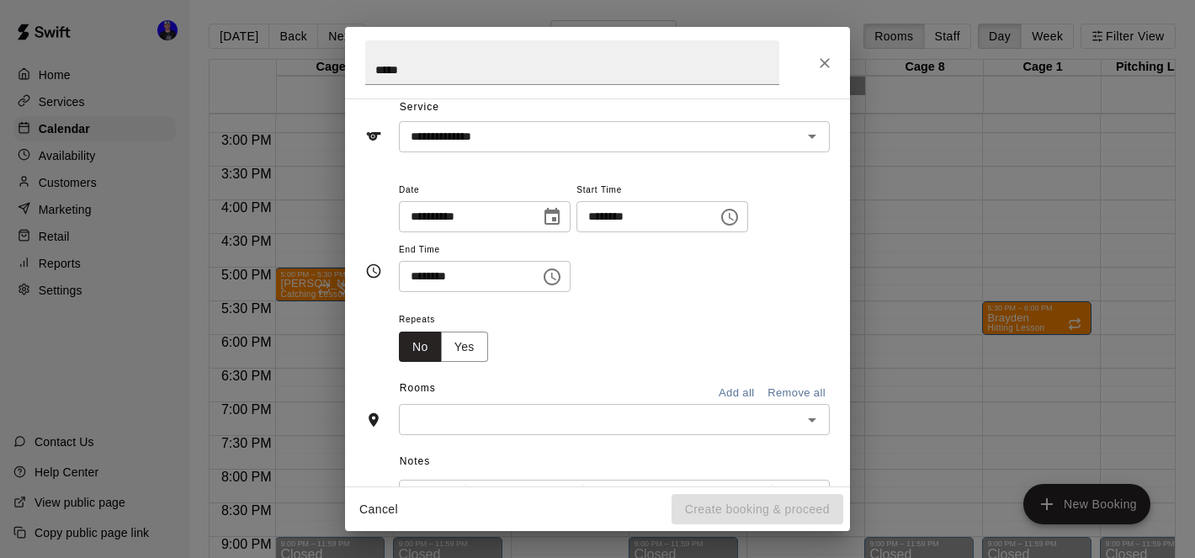
scroll to position [142, 0]
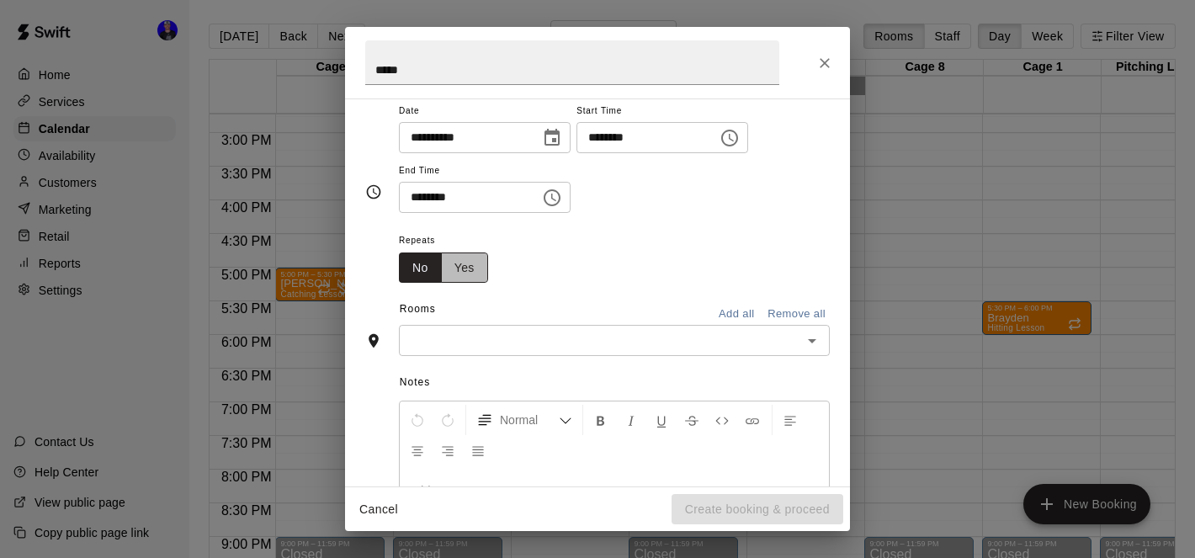
click at [476, 258] on button "Yes" at bounding box center [464, 267] width 47 height 31
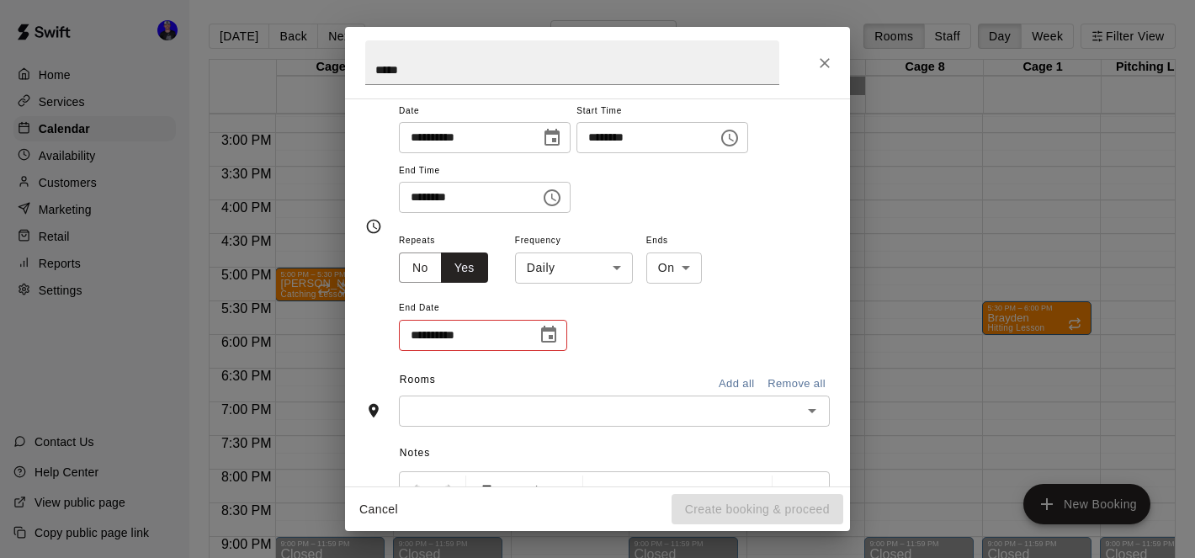
click at [587, 265] on body "Home Services Calendar Availability Customers Marketing Retail Reports Settings…" at bounding box center [597, 292] width 1195 height 585
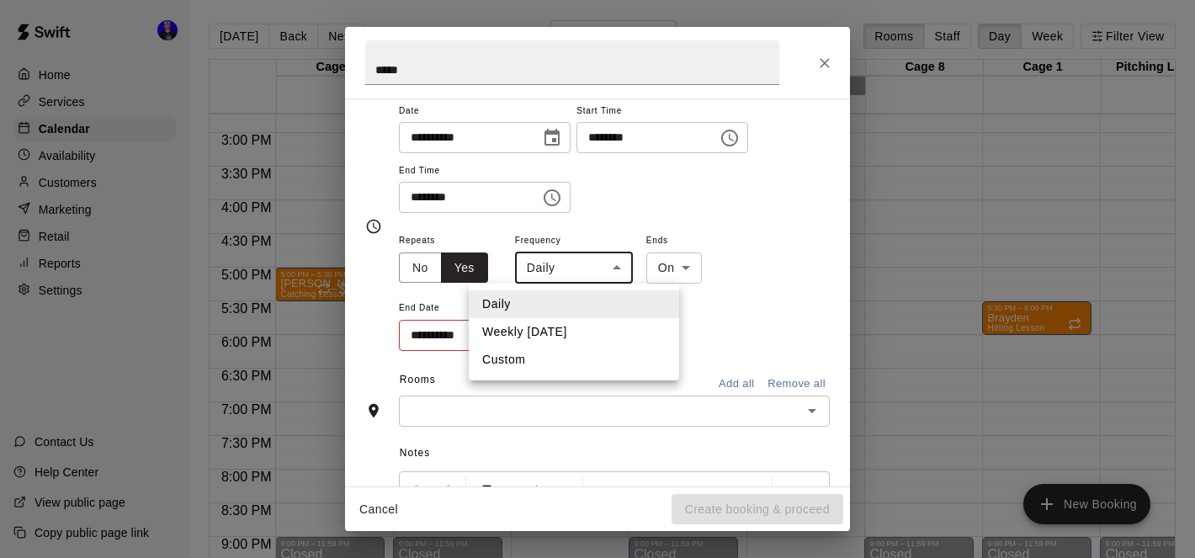
click at [538, 332] on li "Weekly [DATE]" at bounding box center [574, 332] width 210 height 28
type input "******"
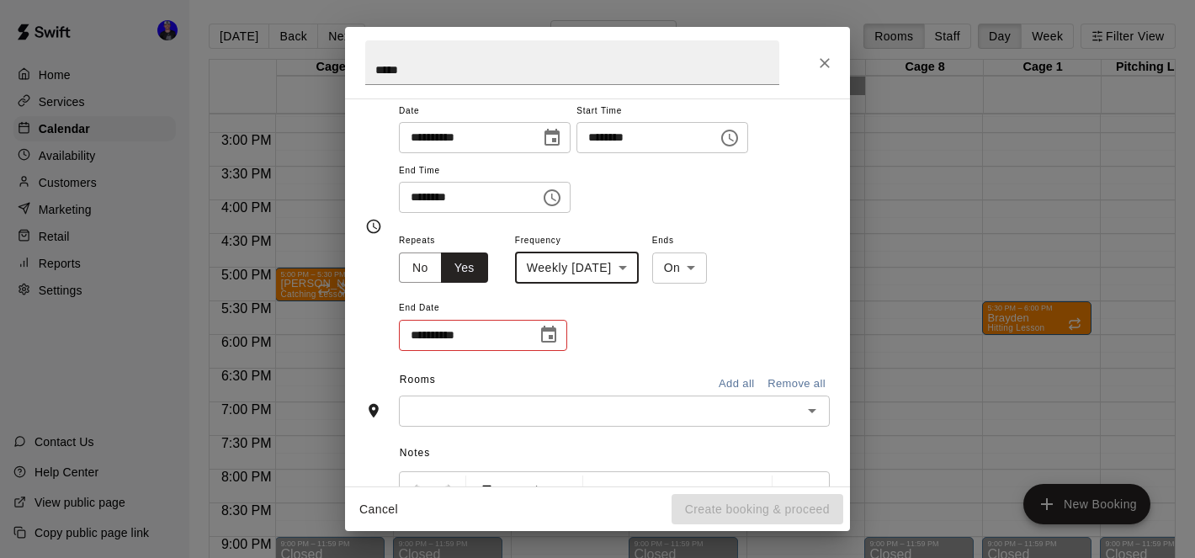
click at [546, 332] on icon "Choose date" at bounding box center [549, 335] width 20 height 20
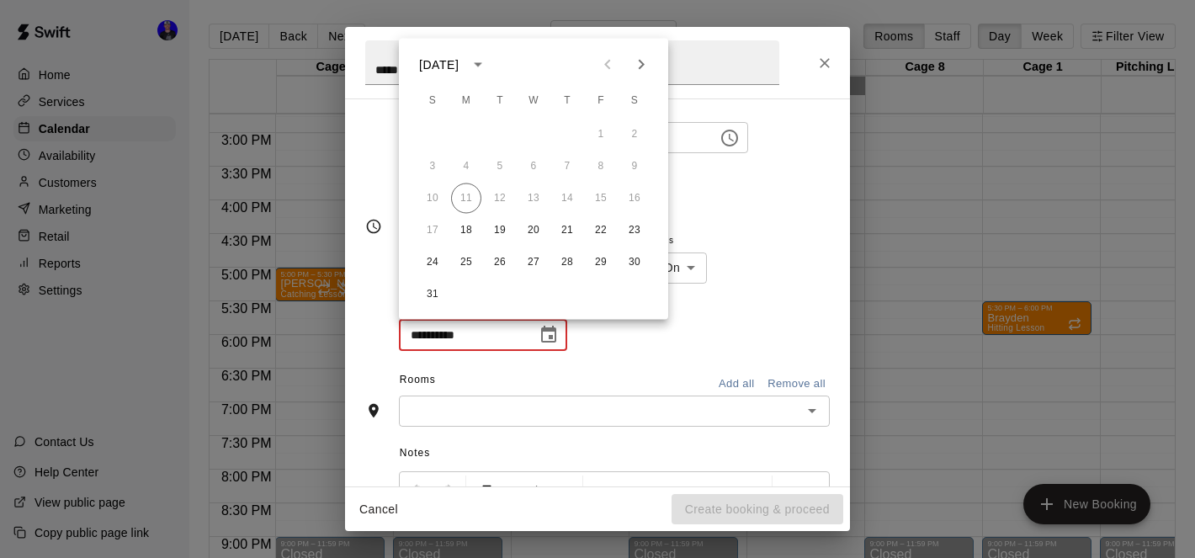
click at [642, 59] on icon "Next month" at bounding box center [641, 65] width 20 height 20
click at [463, 261] on button "29" at bounding box center [466, 262] width 30 height 30
type input "**********"
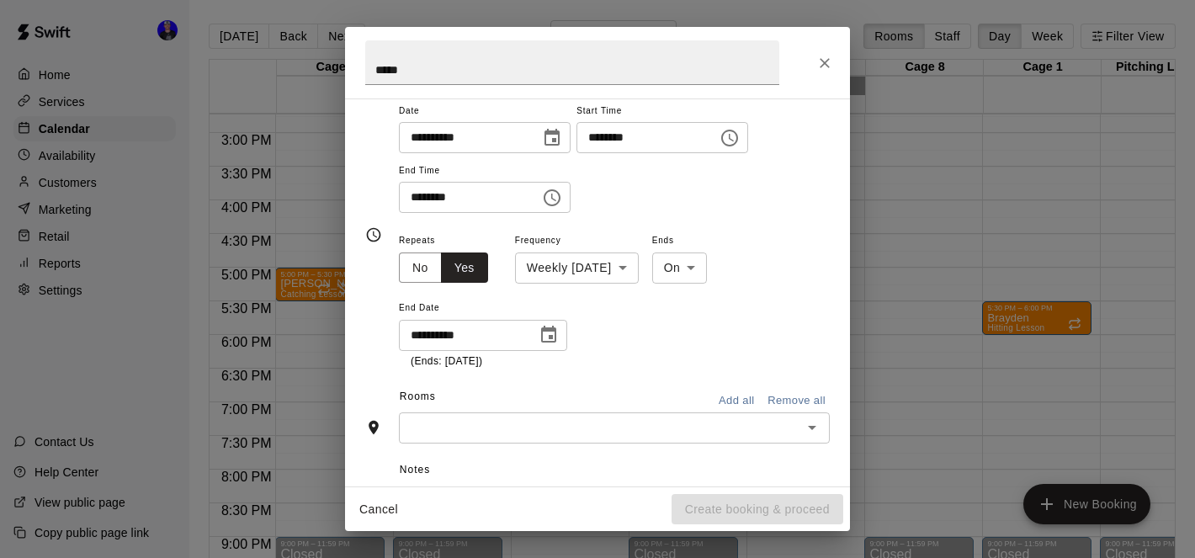
click at [680, 439] on div "​" at bounding box center [614, 427] width 431 height 31
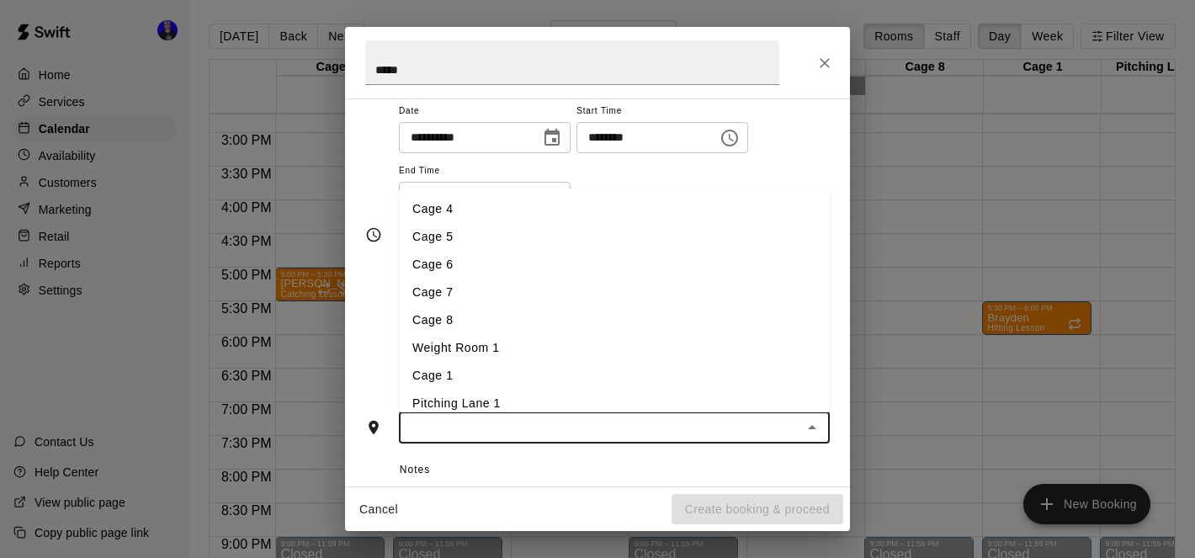
click at [578, 382] on li "Cage 1" at bounding box center [614, 376] width 431 height 28
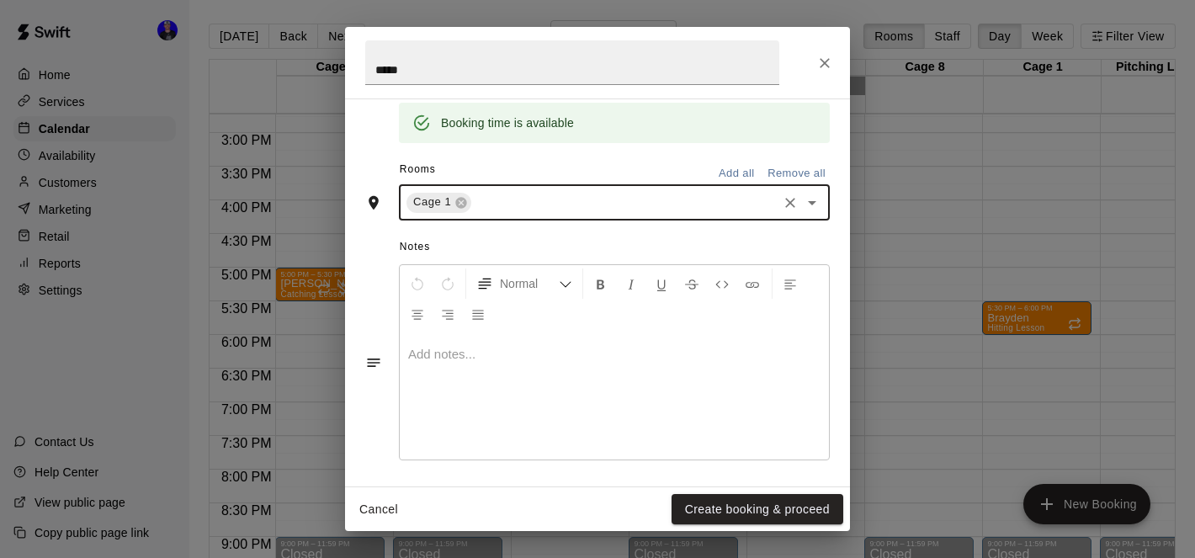
scroll to position [439, 0]
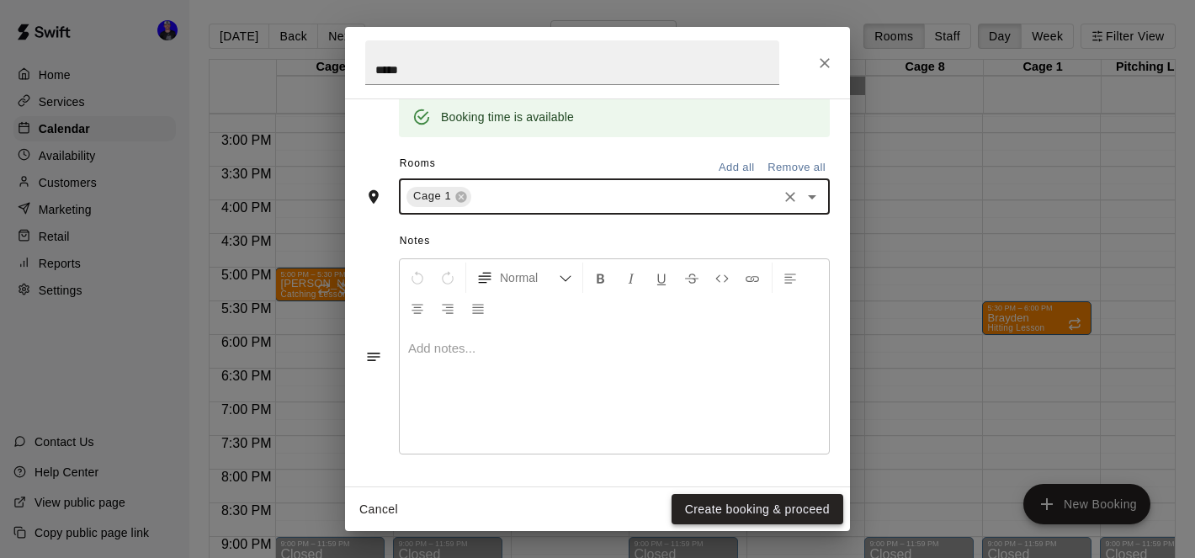
click at [761, 505] on button "Create booking & proceed" at bounding box center [758, 509] width 172 height 31
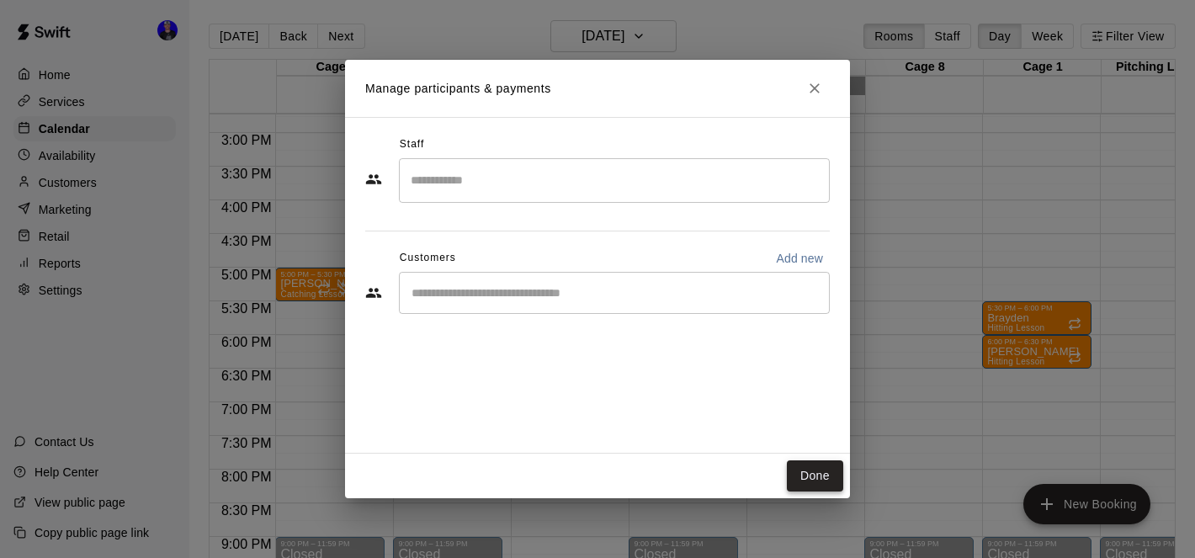
click at [806, 471] on button "Done" at bounding box center [815, 475] width 56 height 31
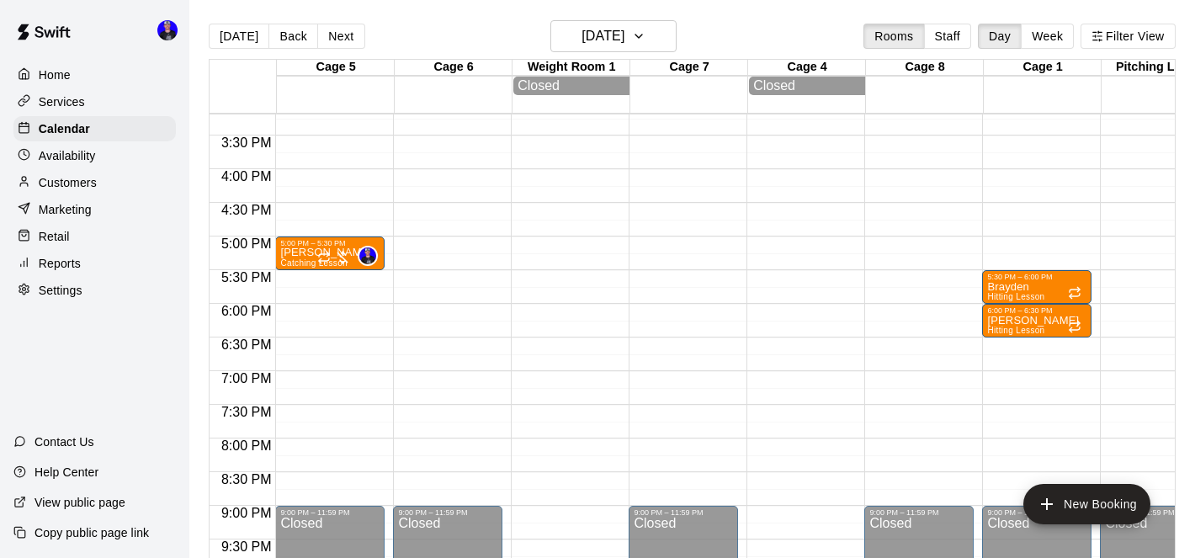
scroll to position [996, 0]
